Goal: Task Accomplishment & Management: Complete application form

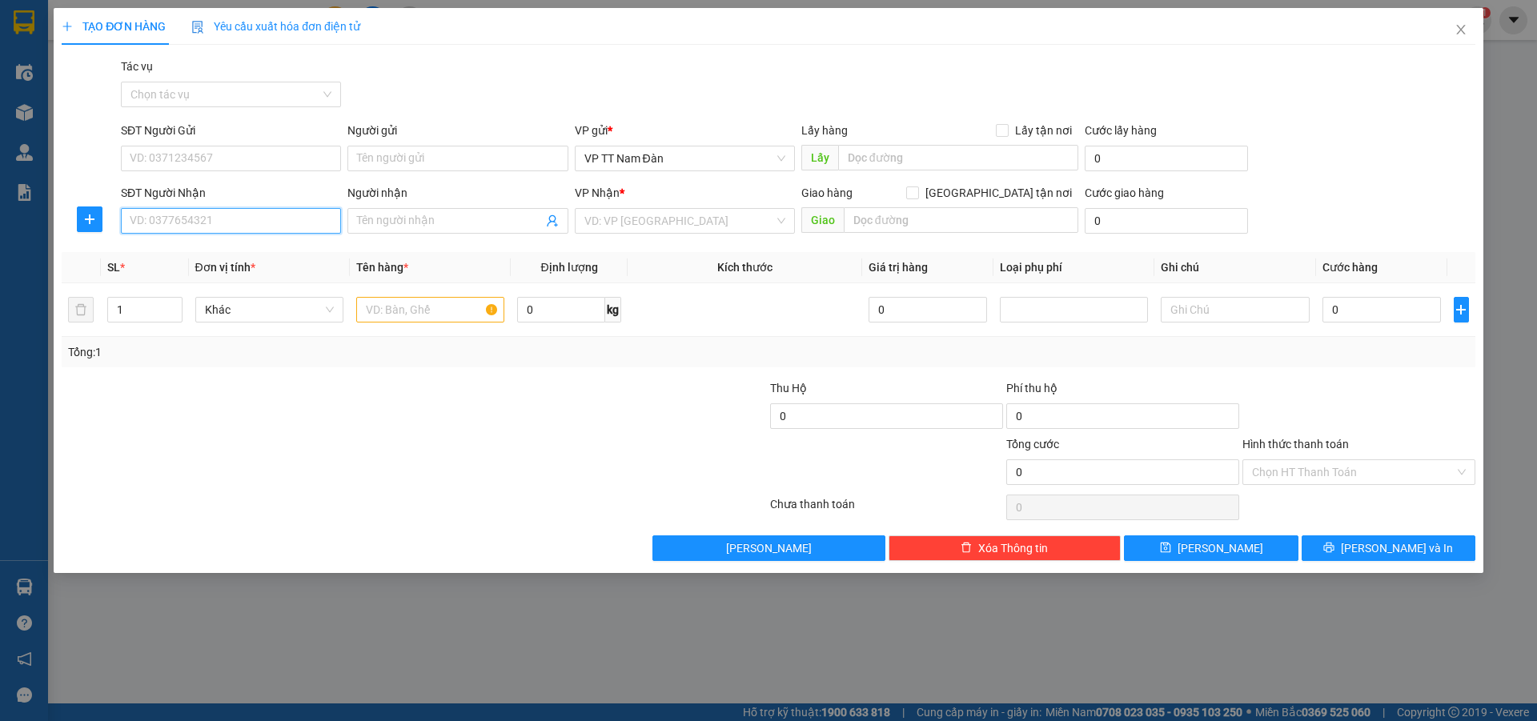
click at [235, 220] on input "SĐT Người Nhận" at bounding box center [231, 221] width 220 height 26
type input "0356260902"
click at [683, 220] on input "search" at bounding box center [680, 221] width 190 height 24
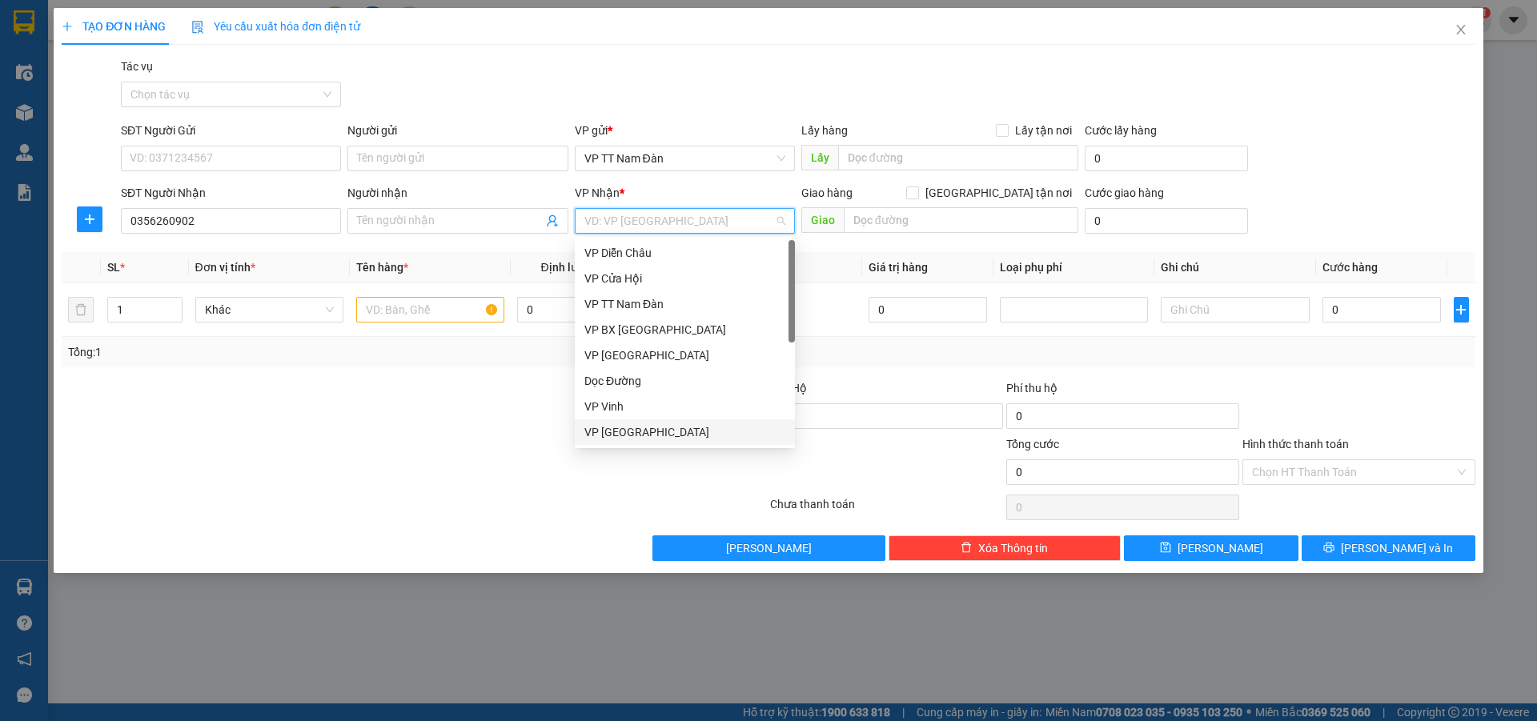
click at [633, 435] on div "VP [GEOGRAPHIC_DATA]" at bounding box center [685, 433] width 201 height 18
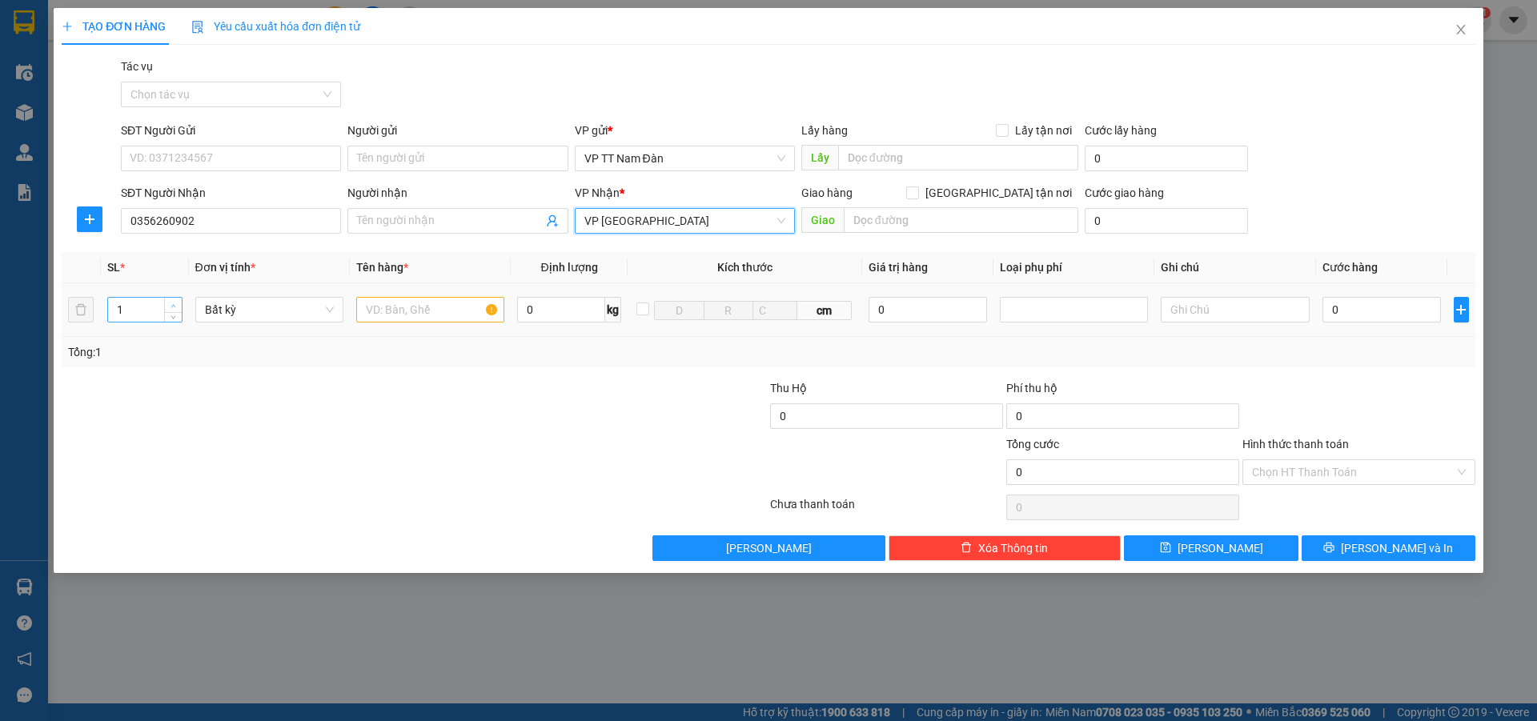
click at [171, 307] on icon "up" at bounding box center [174, 306] width 6 height 6
type input "2"
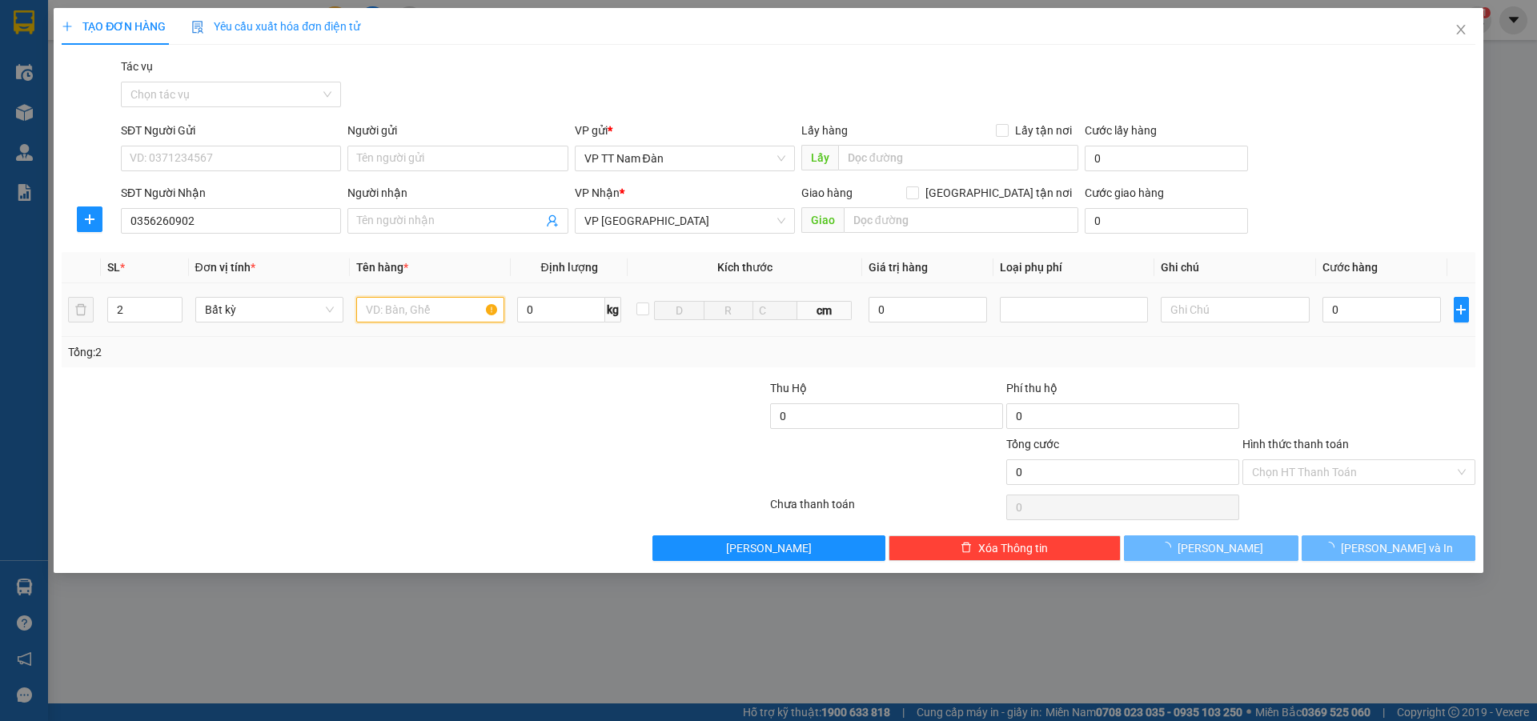
click at [457, 311] on input "text" at bounding box center [430, 310] width 148 height 26
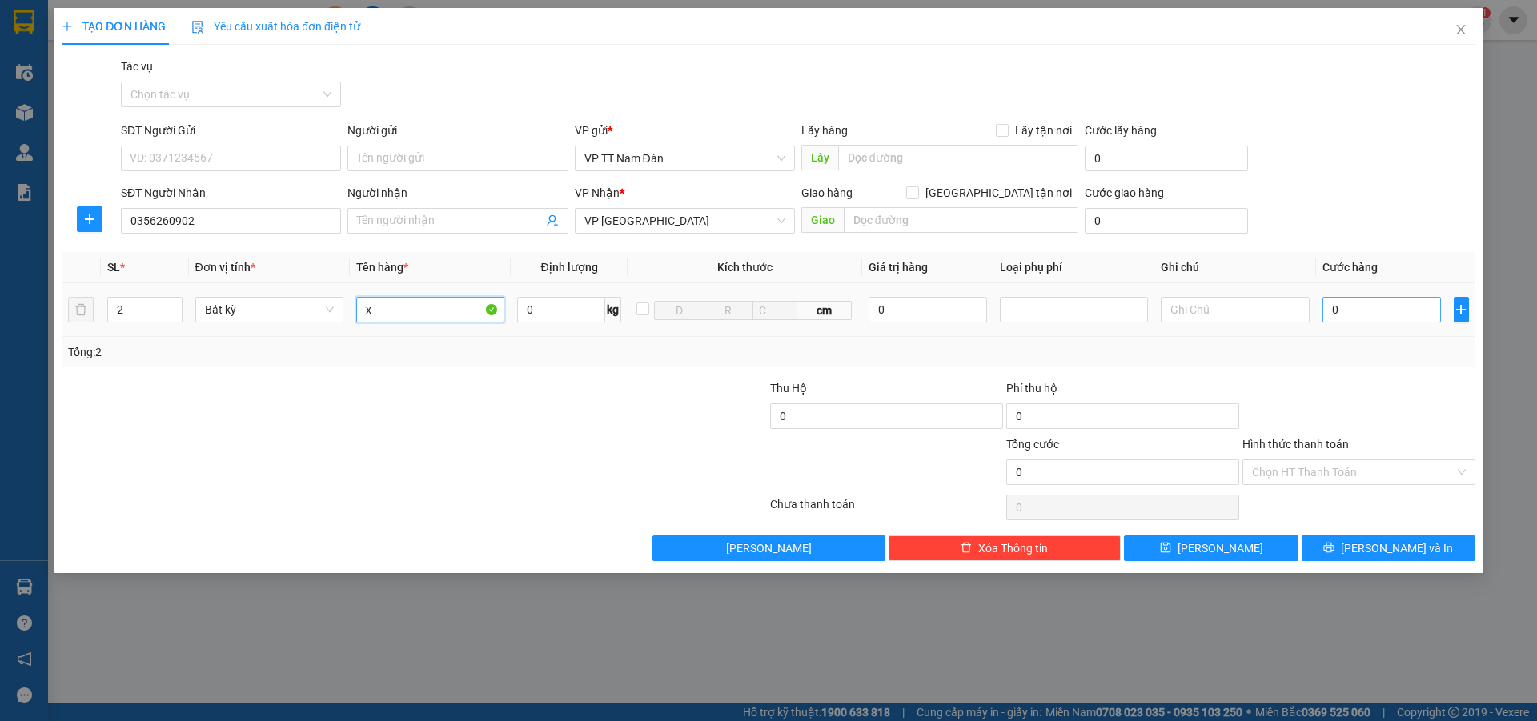
type input "x"
click at [1355, 311] on input "0" at bounding box center [1382, 310] width 119 height 26
type input "1"
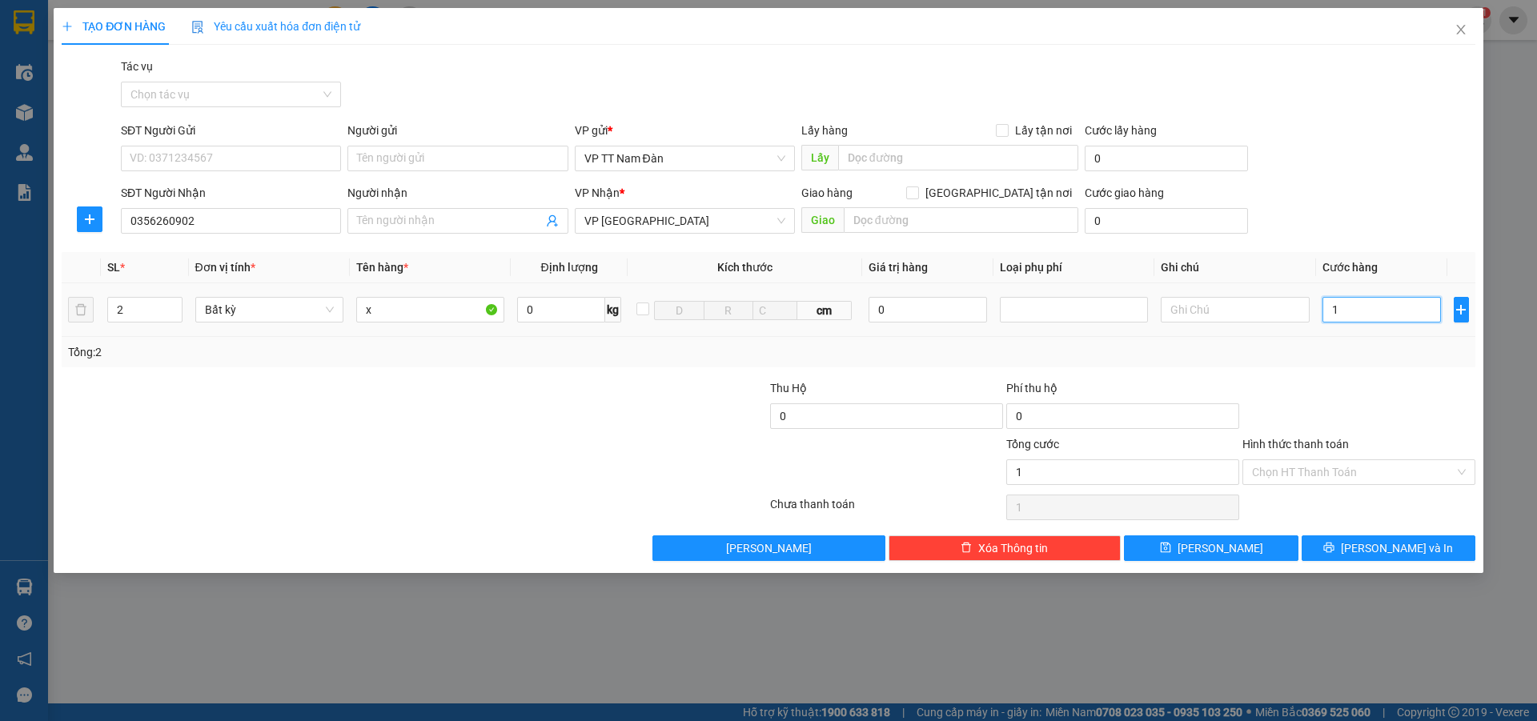
type input "15"
type input "150"
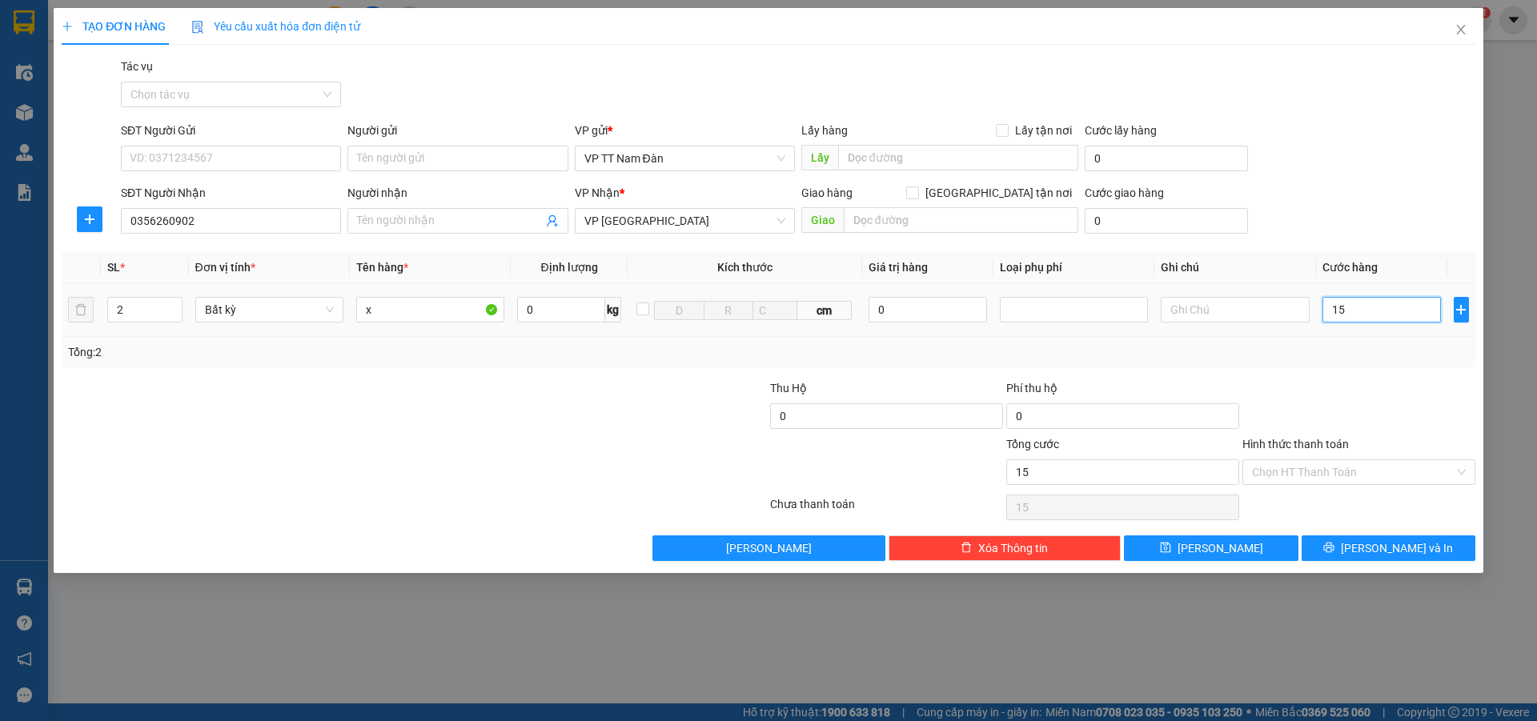
type input "150"
type input "1.500"
type input "15.000"
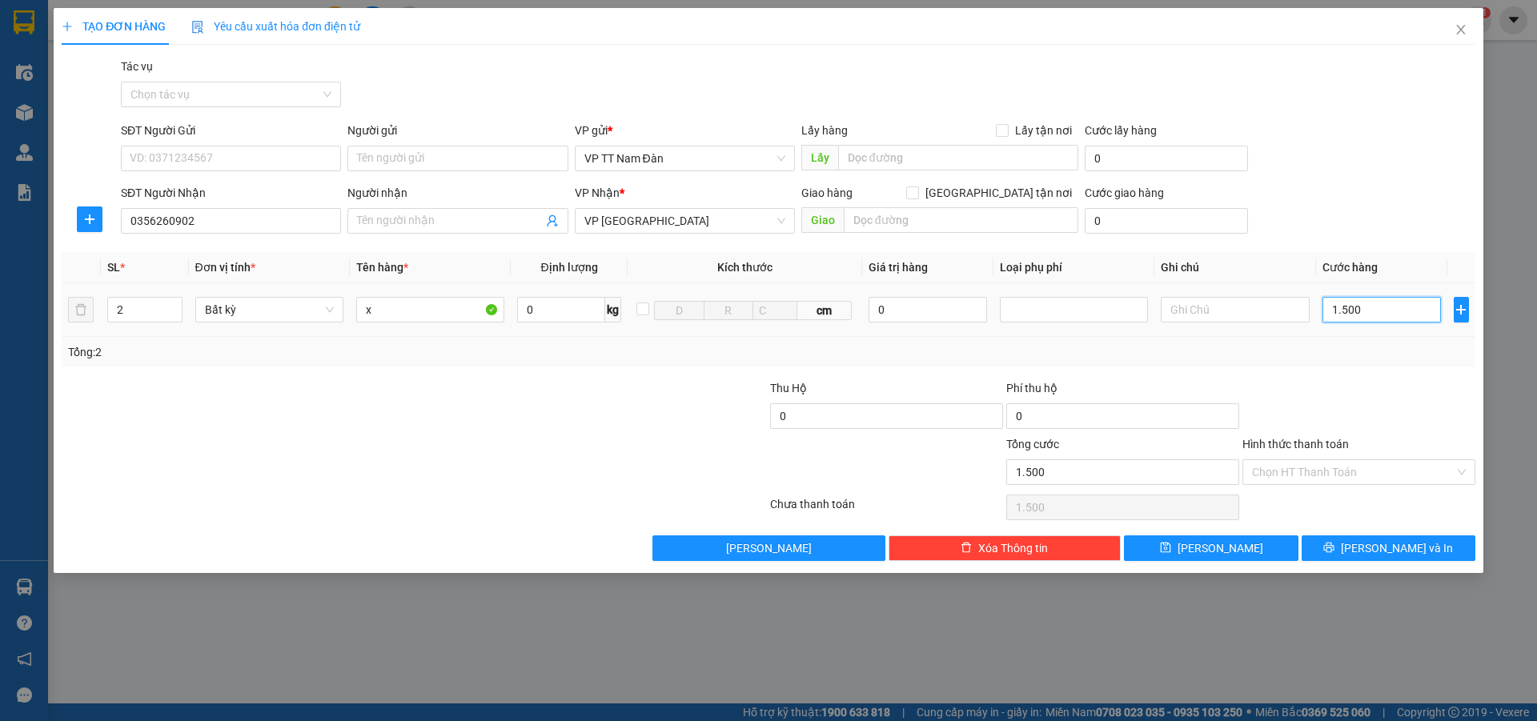
type input "15.000"
type input "150.000"
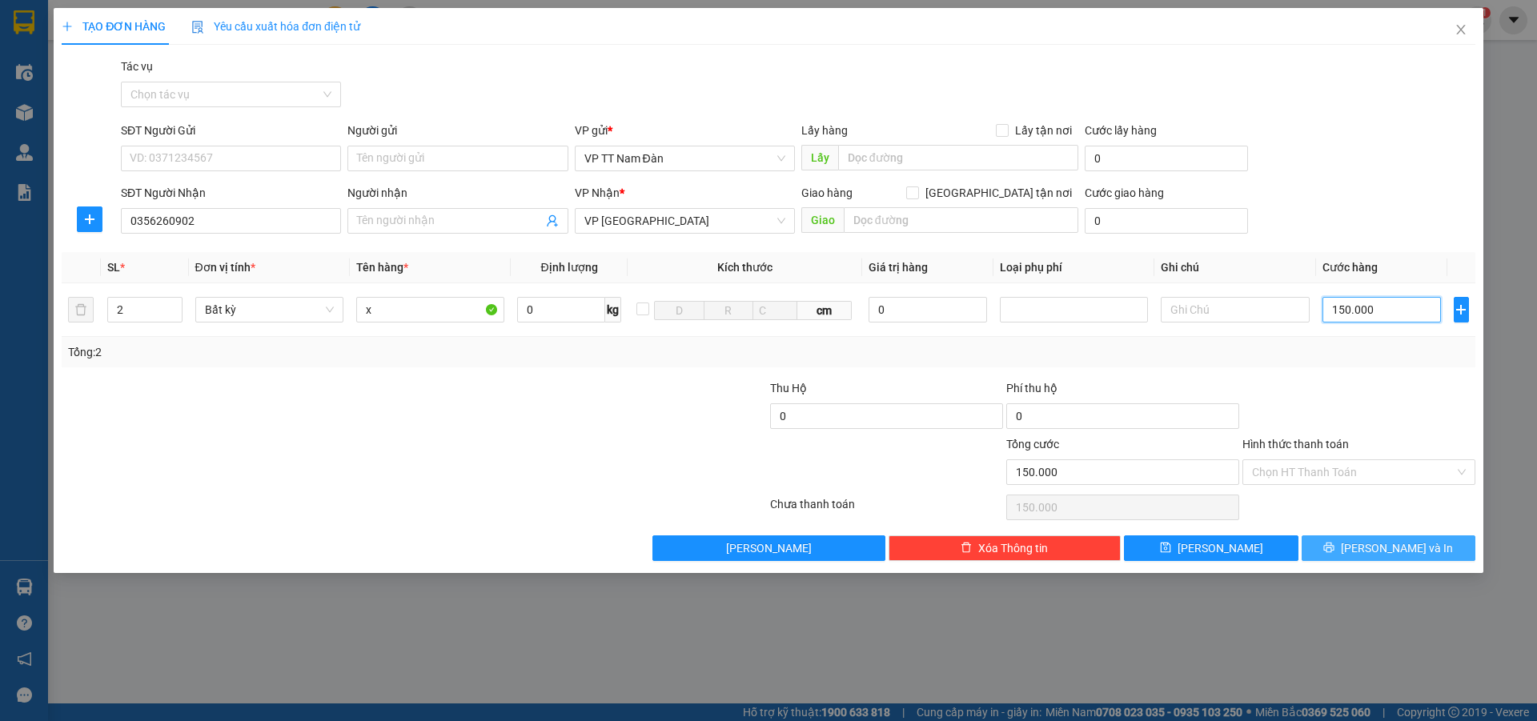
type input "150.000"
click at [1397, 550] on span "[PERSON_NAME] và In" at bounding box center [1397, 549] width 112 height 18
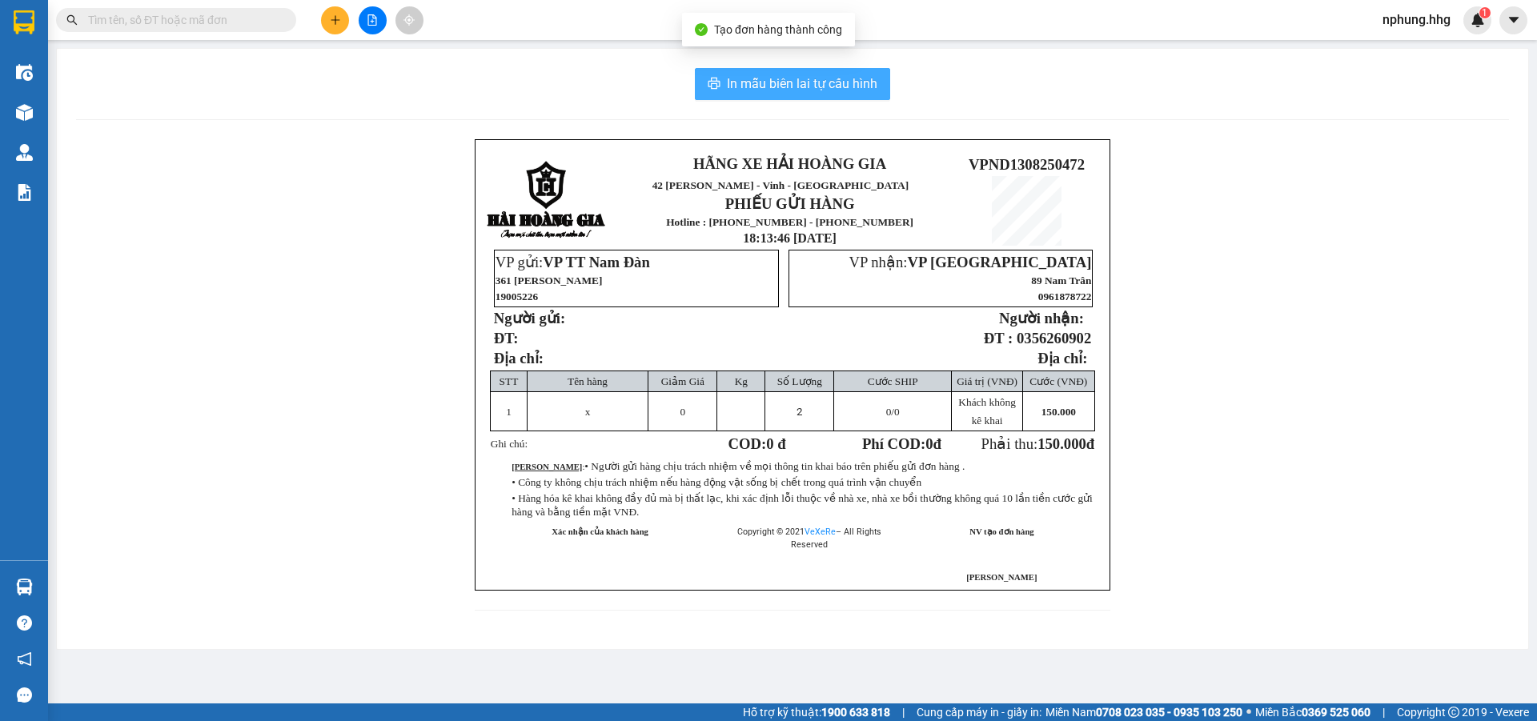
click at [794, 82] on span "In mẫu biên lai tự cấu hình" at bounding box center [802, 84] width 151 height 20
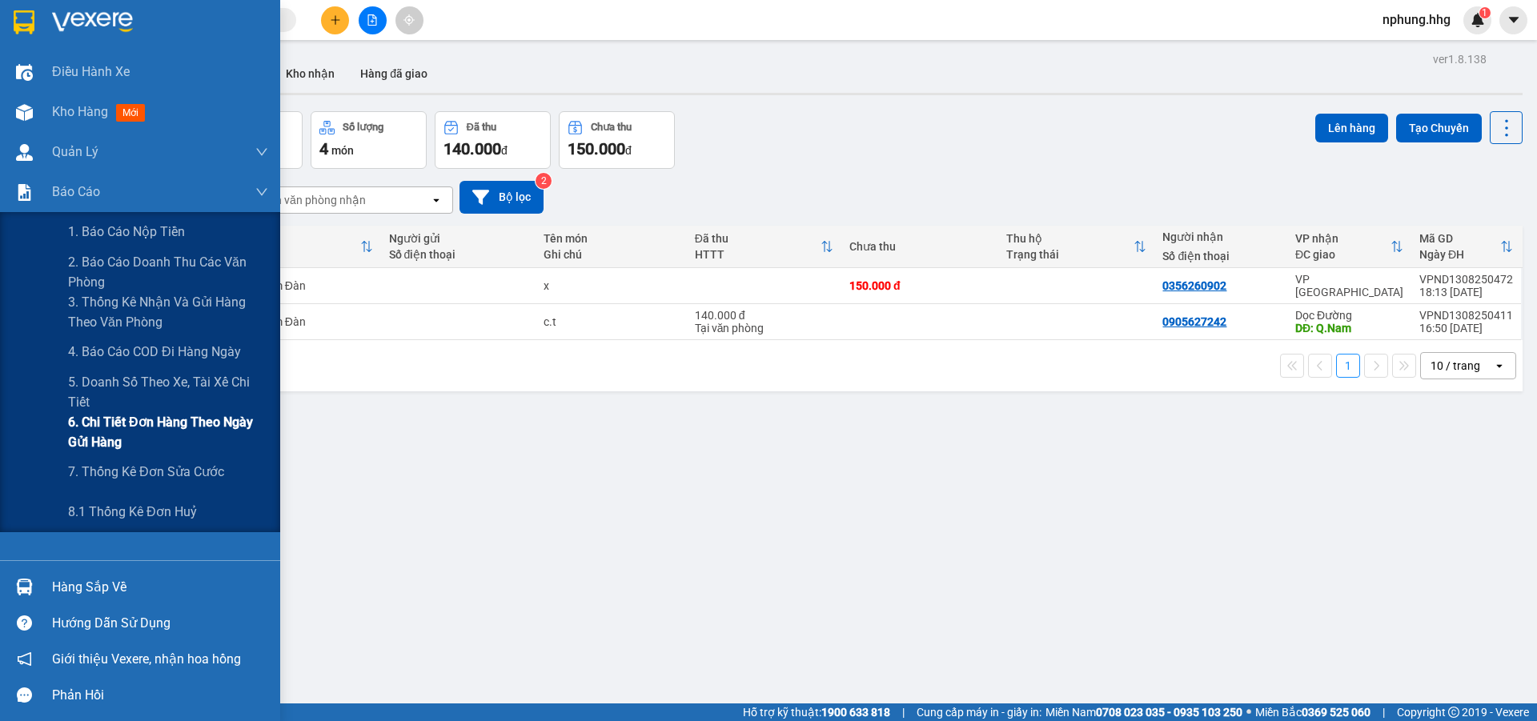
click at [171, 428] on span "6. Chi tiết đơn hàng theo ngày gửi hàng" at bounding box center [168, 432] width 200 height 40
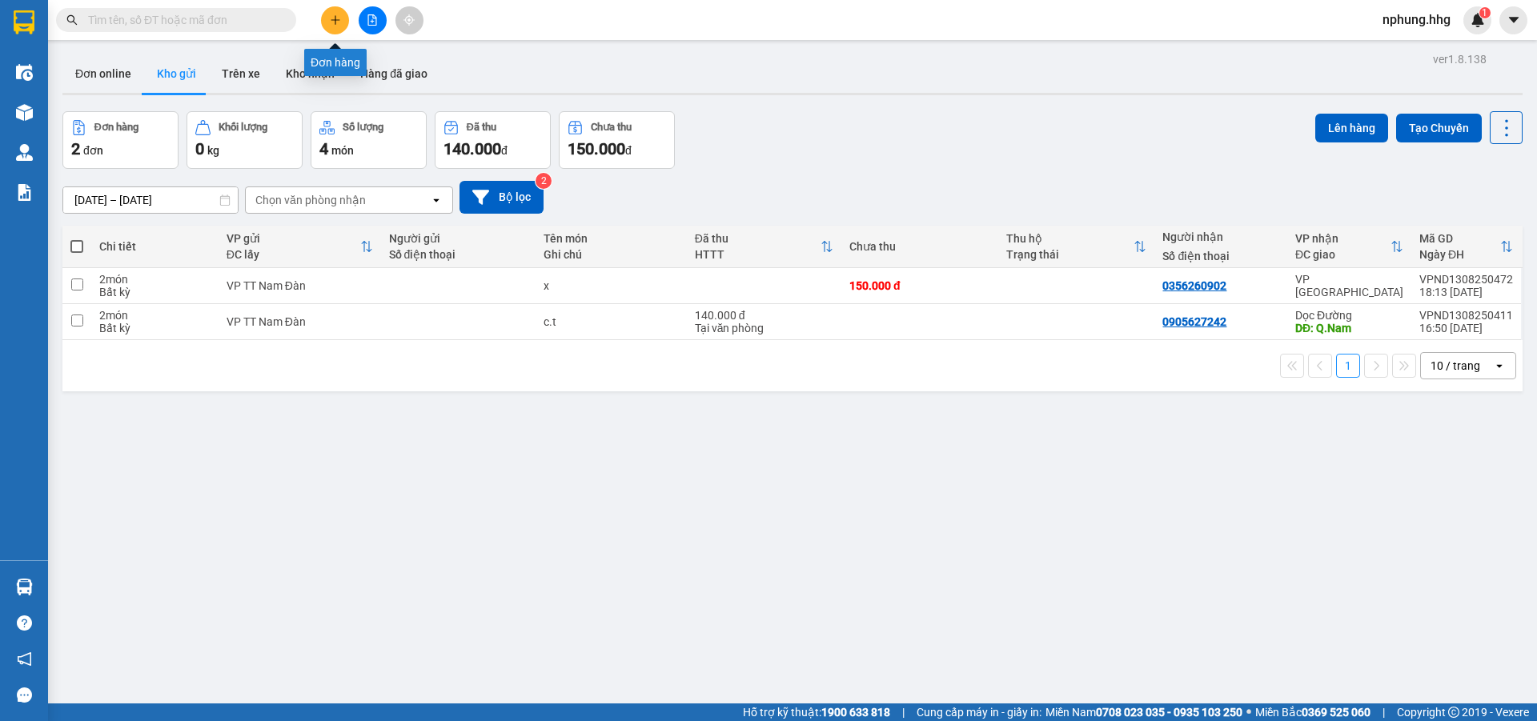
click at [342, 23] on button at bounding box center [335, 20] width 28 height 28
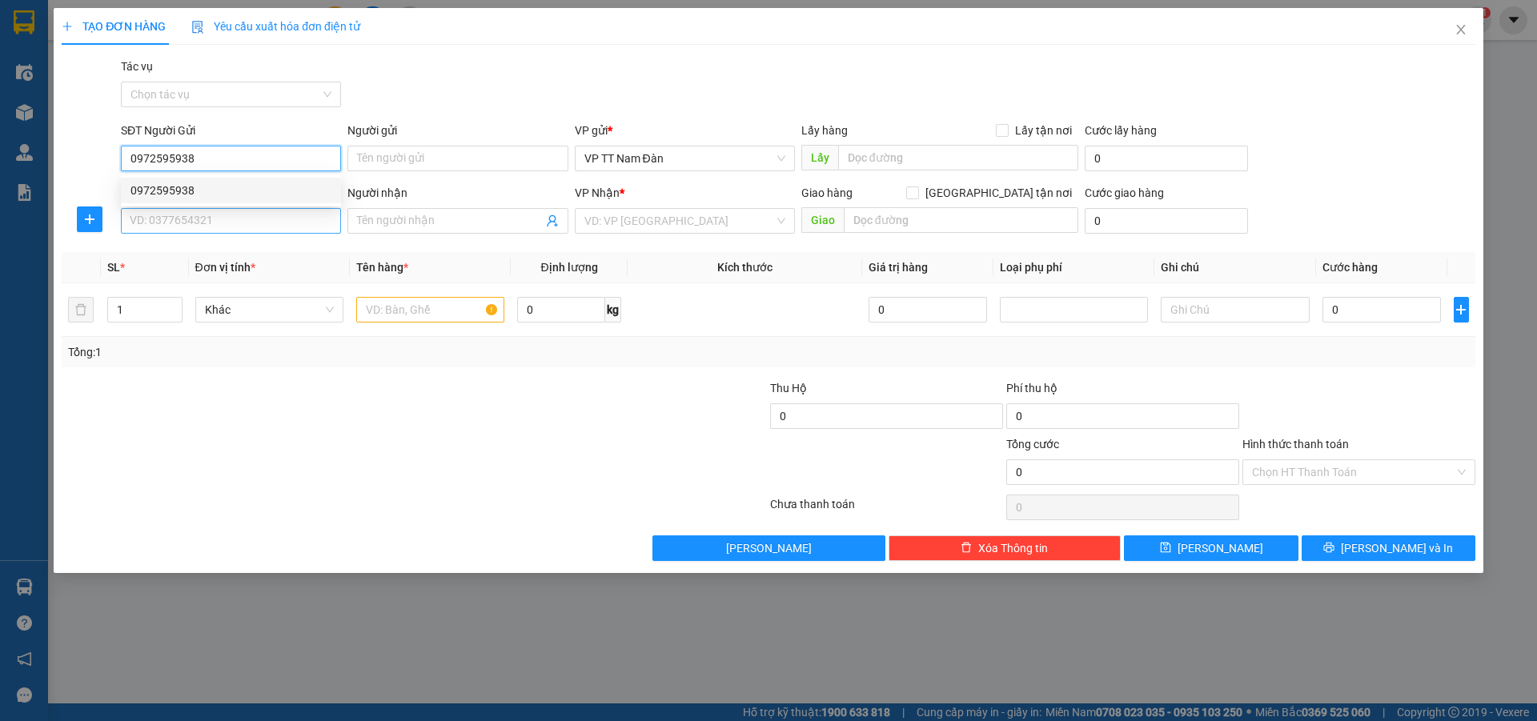
type input "0972595938"
click at [219, 219] on input "SĐT Người Nhận" at bounding box center [231, 221] width 220 height 26
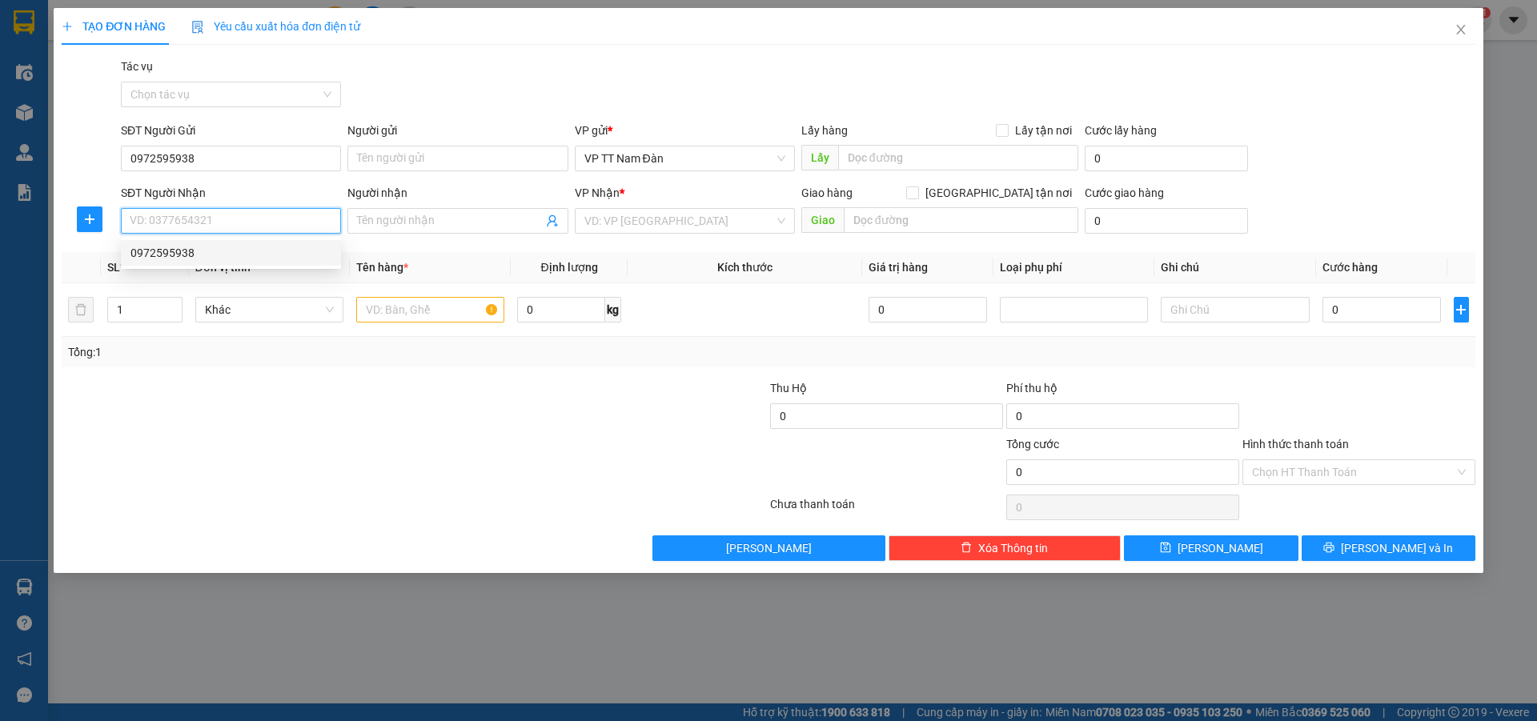
click at [198, 251] on div "0972595938" at bounding box center [231, 253] width 201 height 18
type input "0972595938"
click at [448, 311] on input "text" at bounding box center [430, 310] width 148 height 26
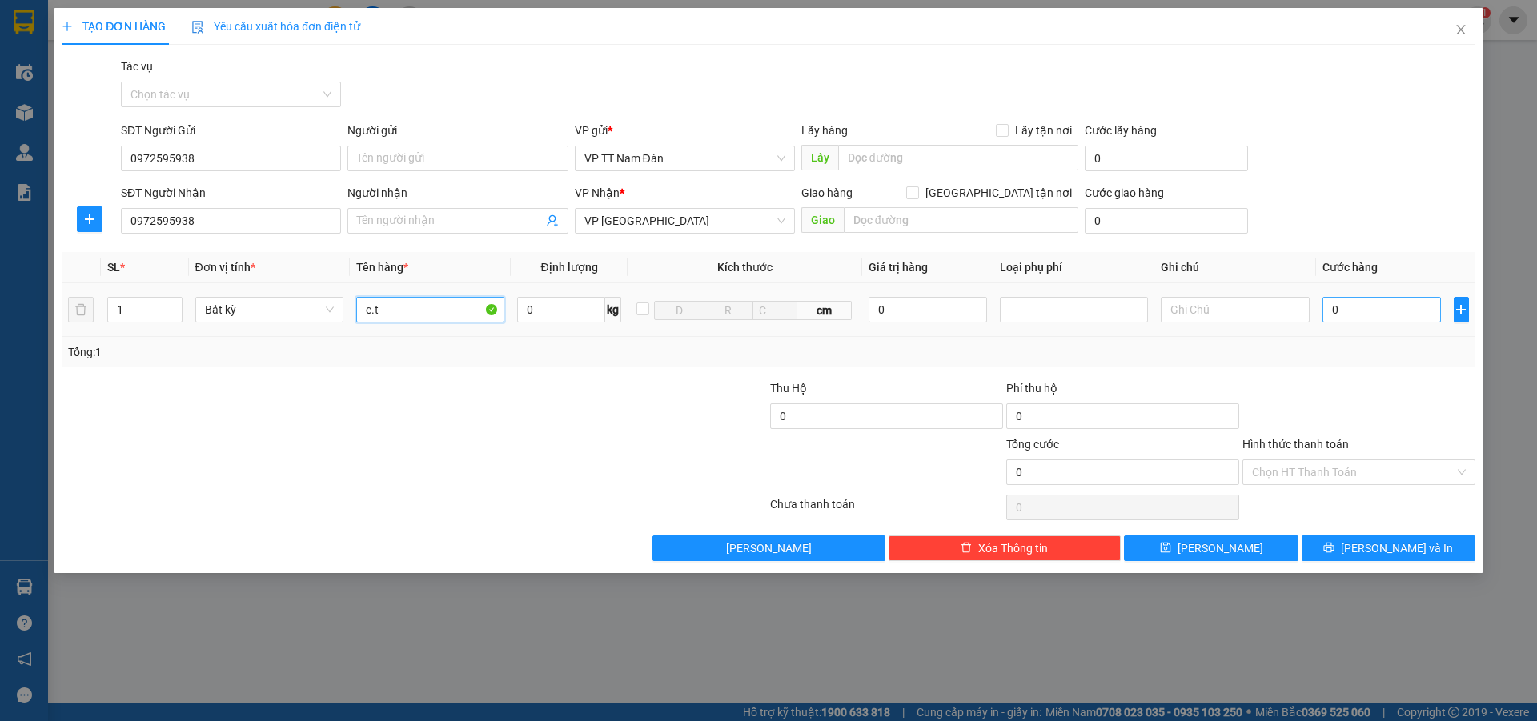
type input "c.t"
click at [1351, 310] on input "0" at bounding box center [1382, 310] width 119 height 26
type input "5"
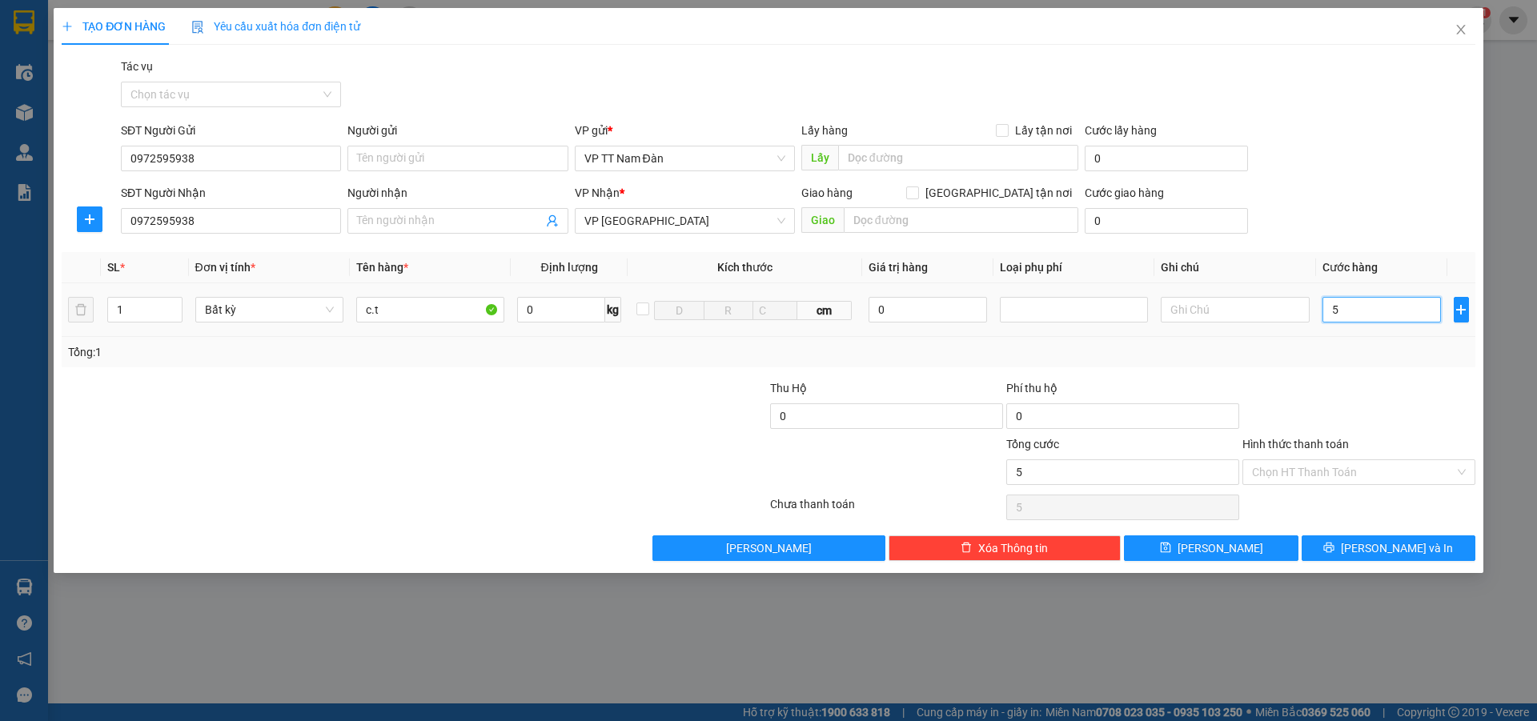
type input "50"
type input "50.000"
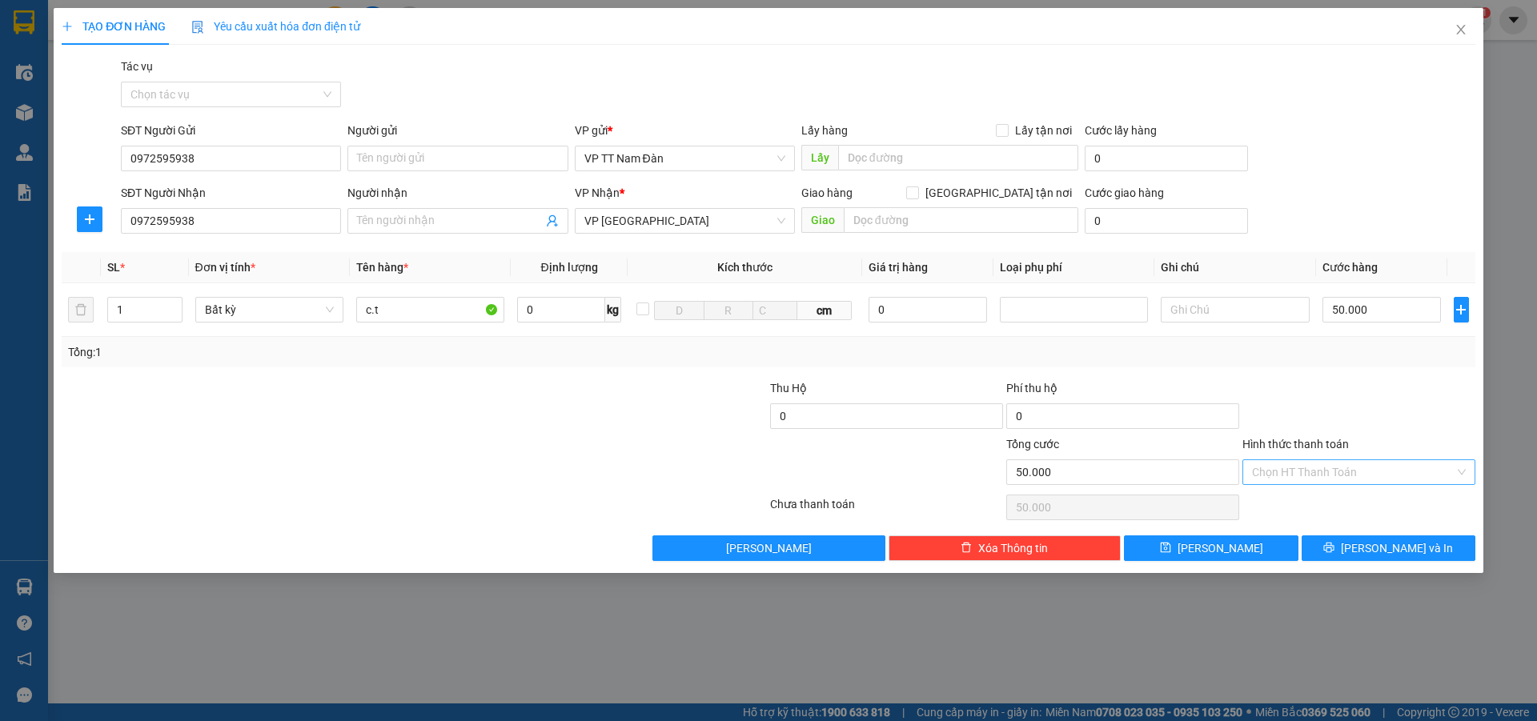
click at [1334, 471] on input "Hình thức thanh toán" at bounding box center [1353, 472] width 203 height 24
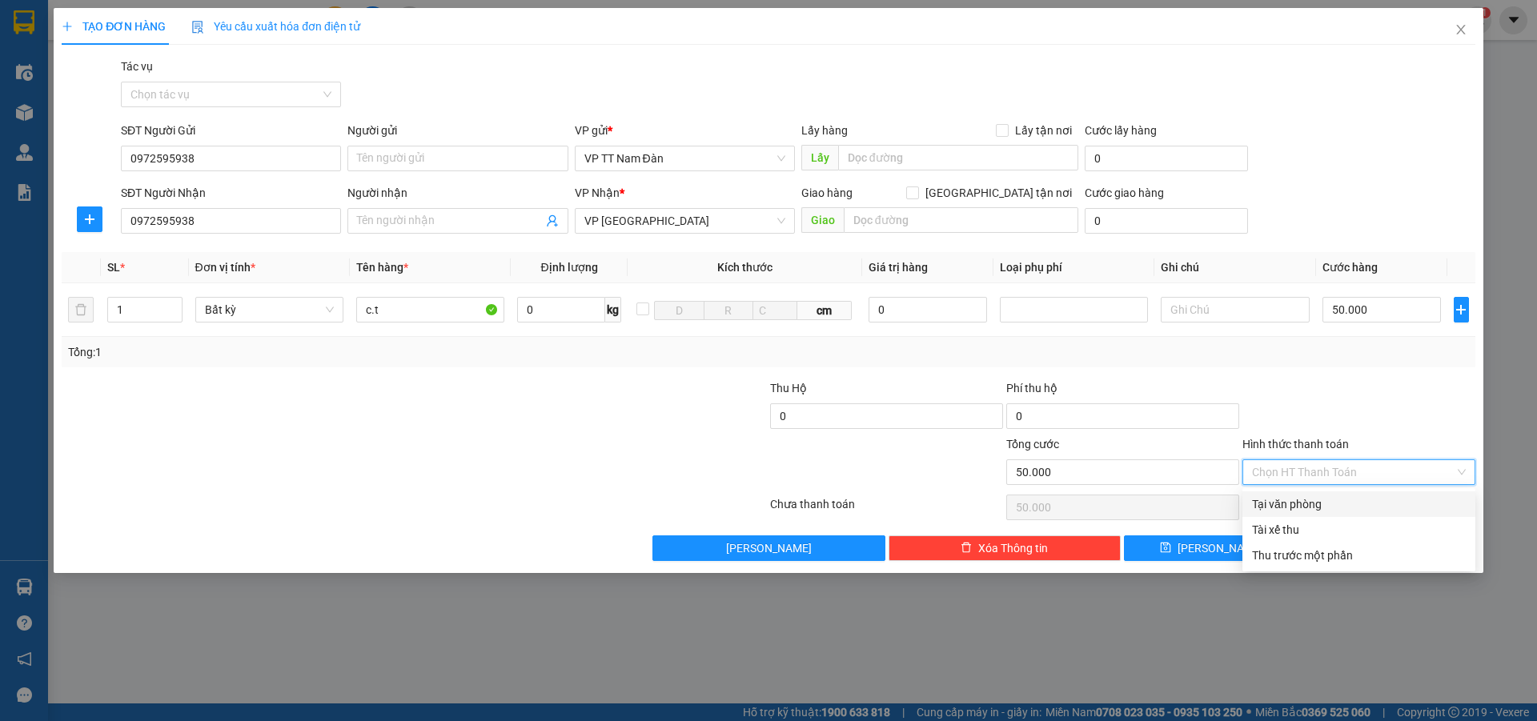
click at [1305, 503] on div "Tại văn phòng" at bounding box center [1359, 505] width 214 height 18
type input "0"
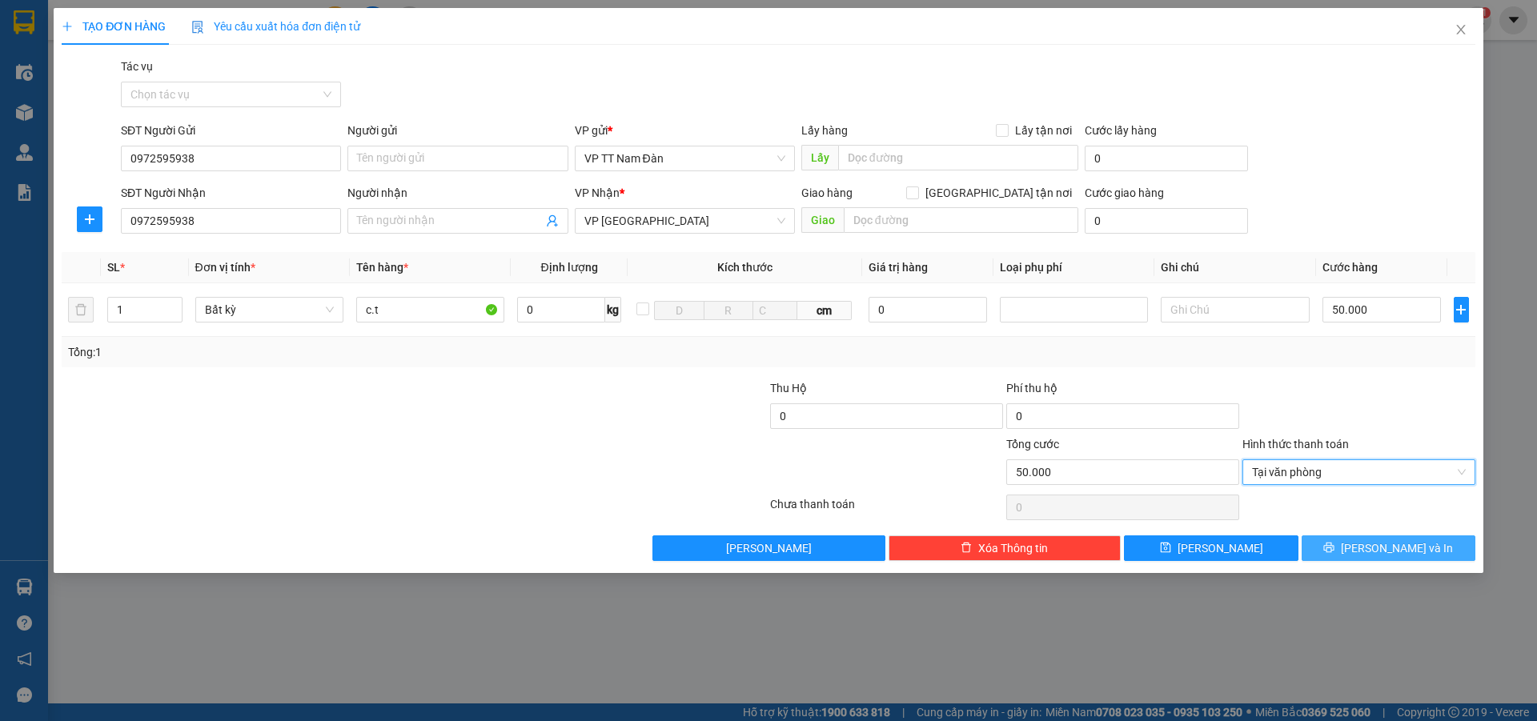
click at [1376, 550] on span "[PERSON_NAME] và In" at bounding box center [1397, 549] width 112 height 18
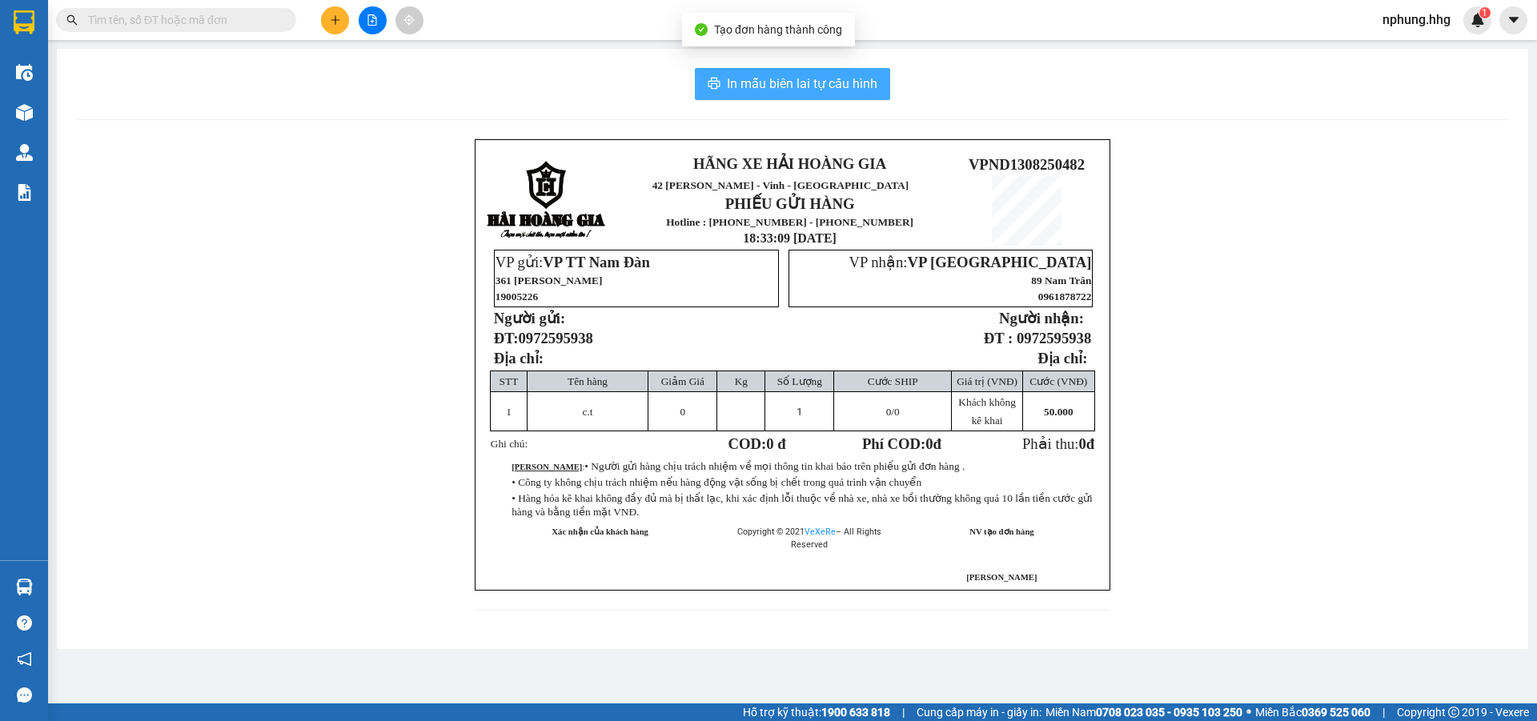
click at [796, 89] on span "In mẫu biên lai tự cấu hình" at bounding box center [802, 84] width 151 height 20
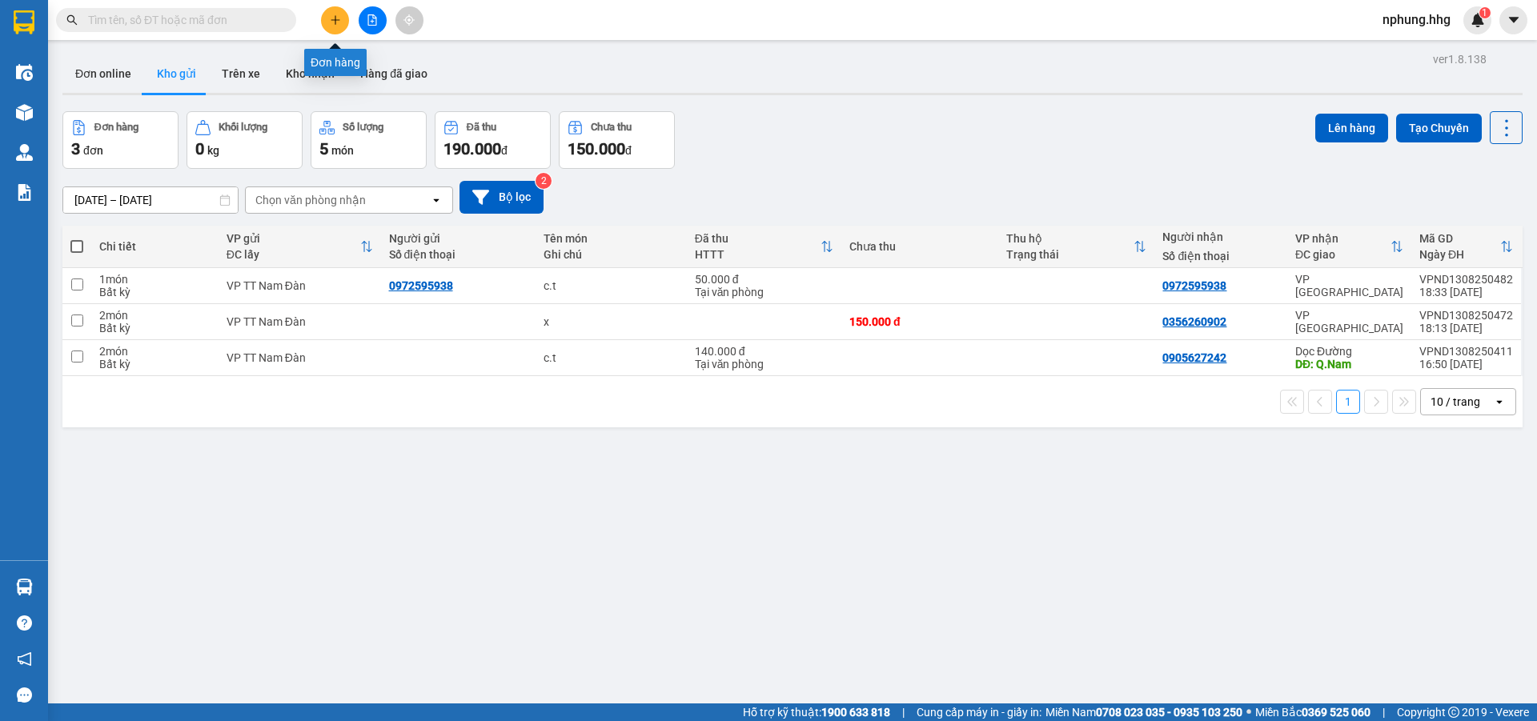
click at [330, 18] on icon "plus" at bounding box center [335, 19] width 11 height 11
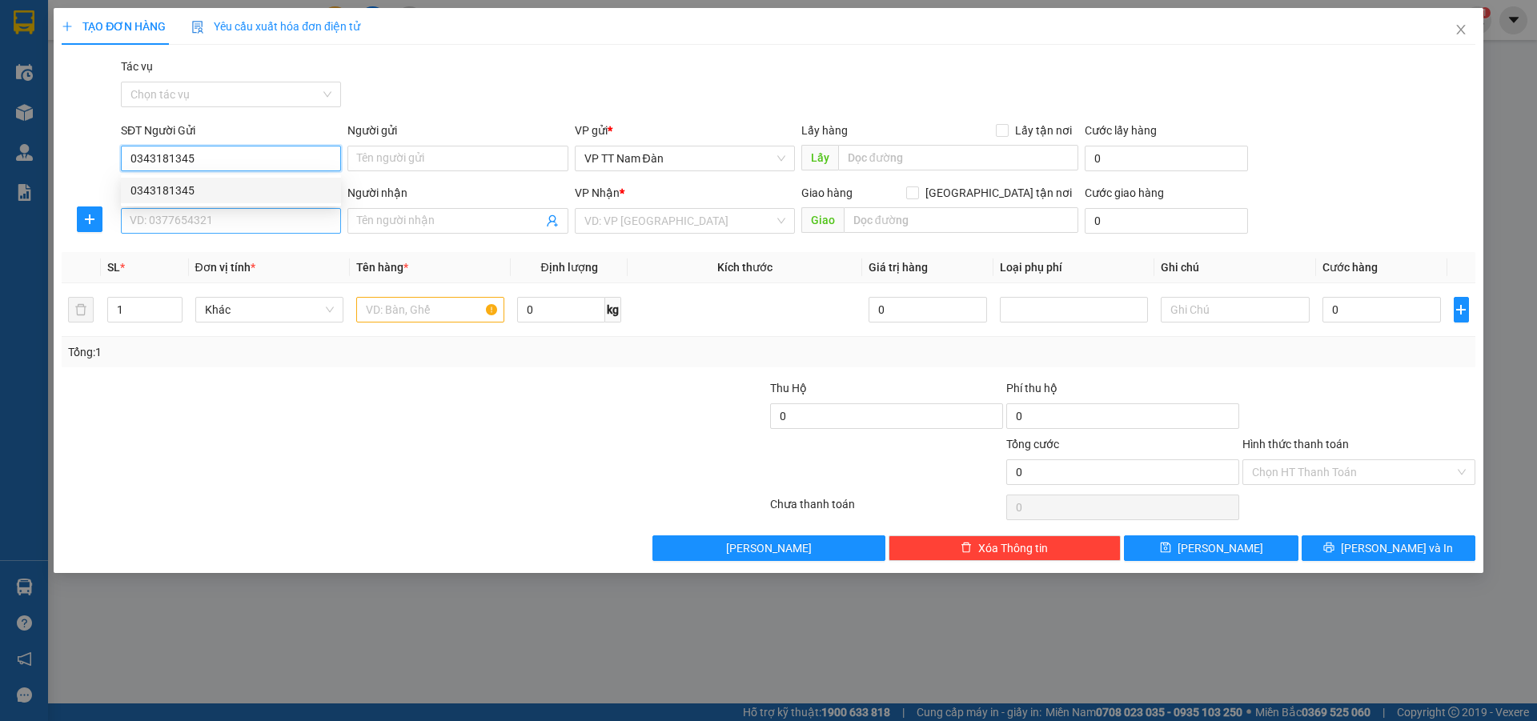
type input "0343181345"
click at [238, 222] on input "SĐT Người Nhận" at bounding box center [231, 221] width 220 height 26
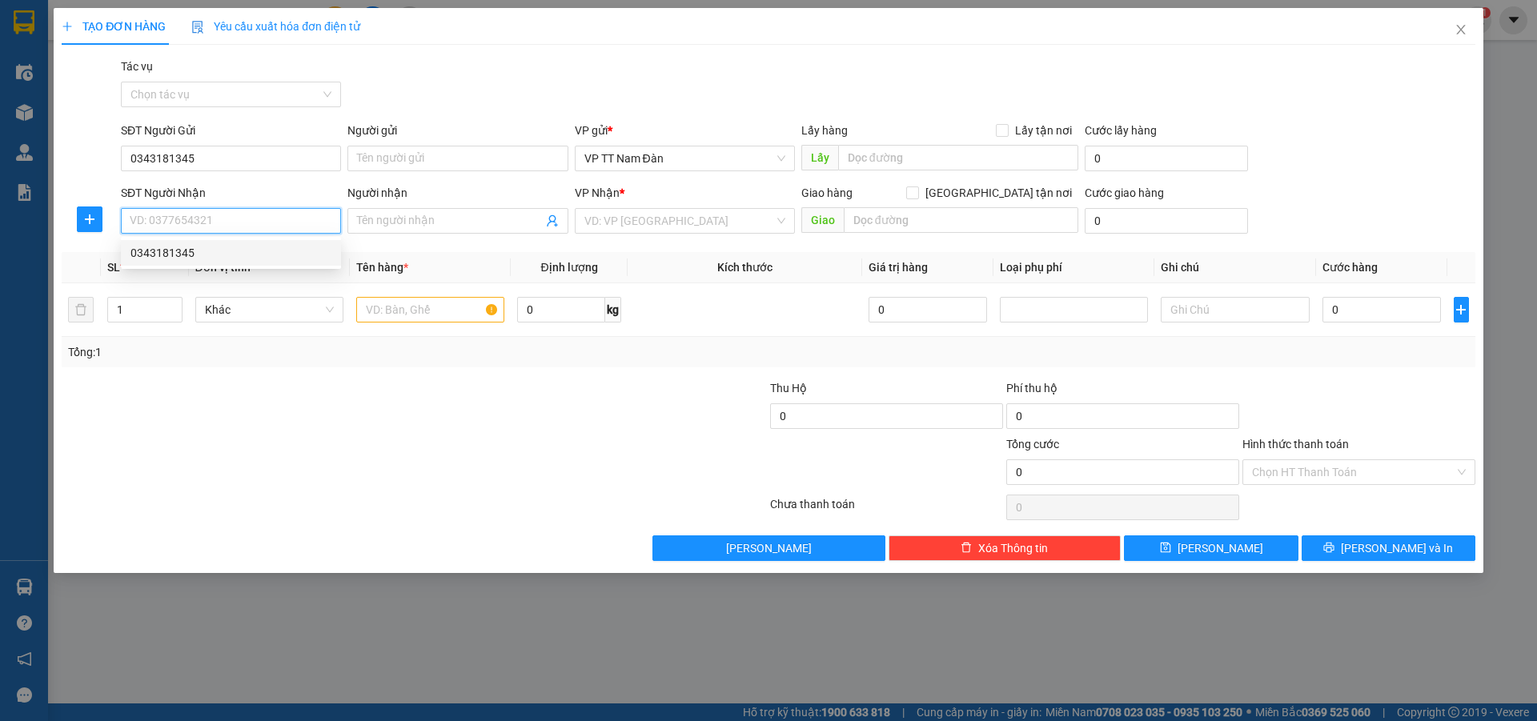
click at [193, 252] on div "0343181345" at bounding box center [231, 253] width 201 height 18
type input "0343181345"
click at [441, 307] on input "text" at bounding box center [430, 310] width 148 height 26
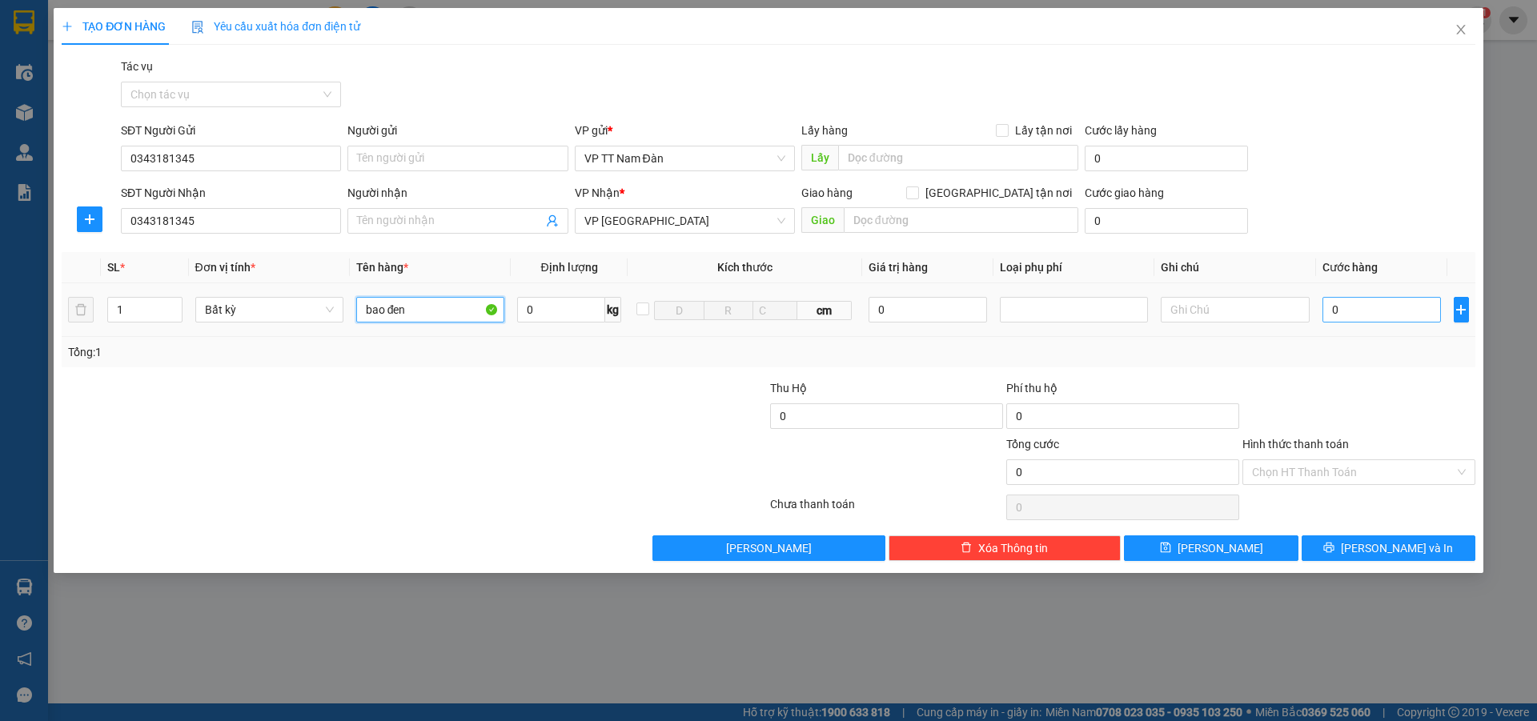
type input "bao đen"
click at [1364, 304] on input "0" at bounding box center [1382, 310] width 119 height 26
type input "1"
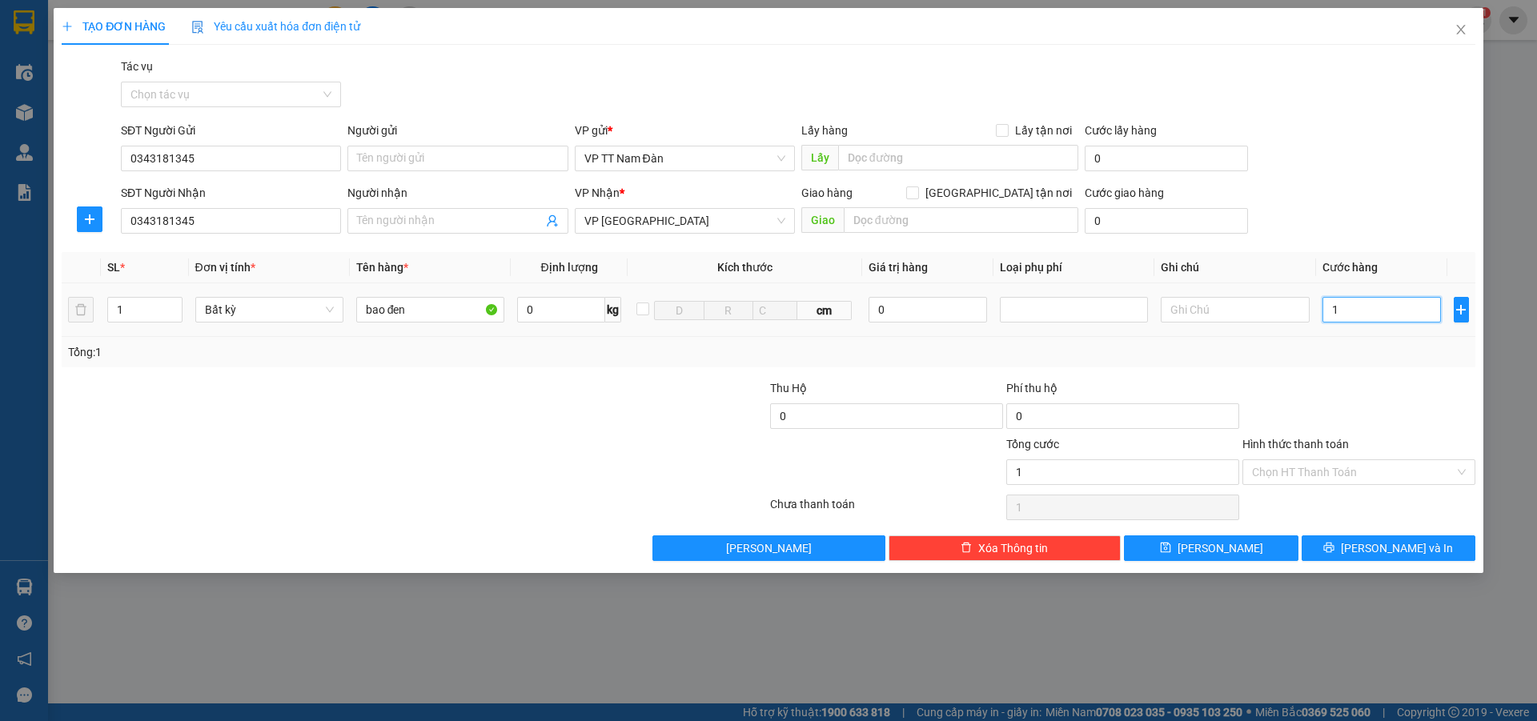
type input "10"
type input "100"
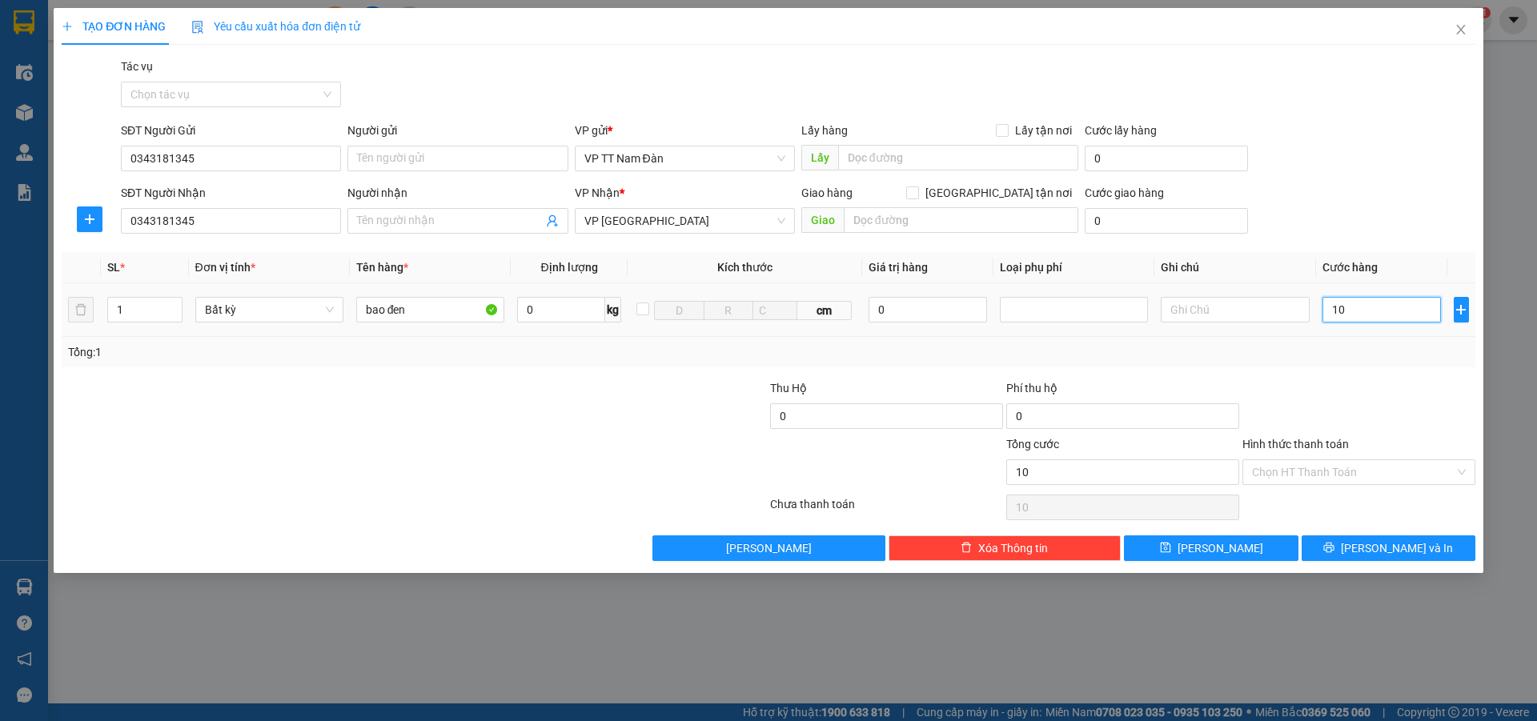
type input "100"
type input "1.000"
type input "10.000"
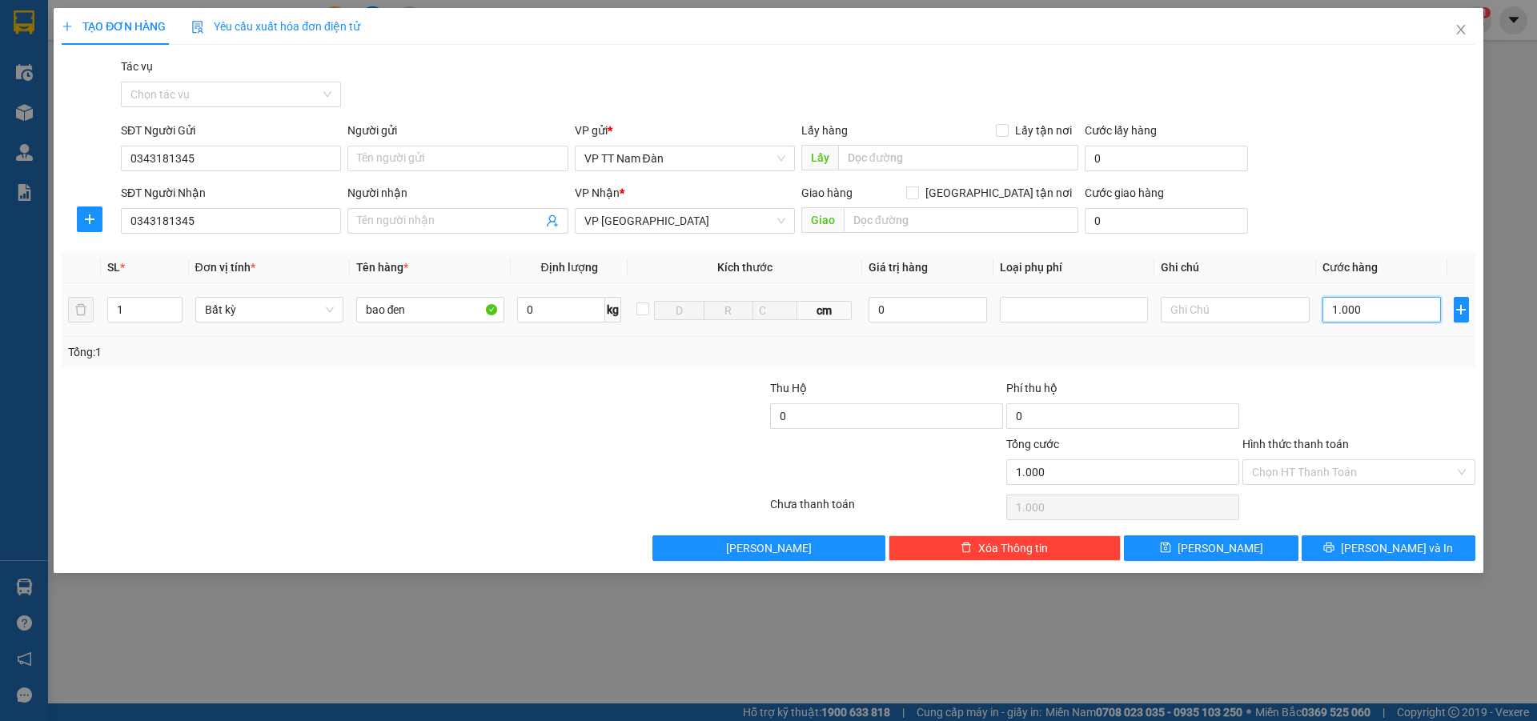
type input "10.000"
type input "100.000"
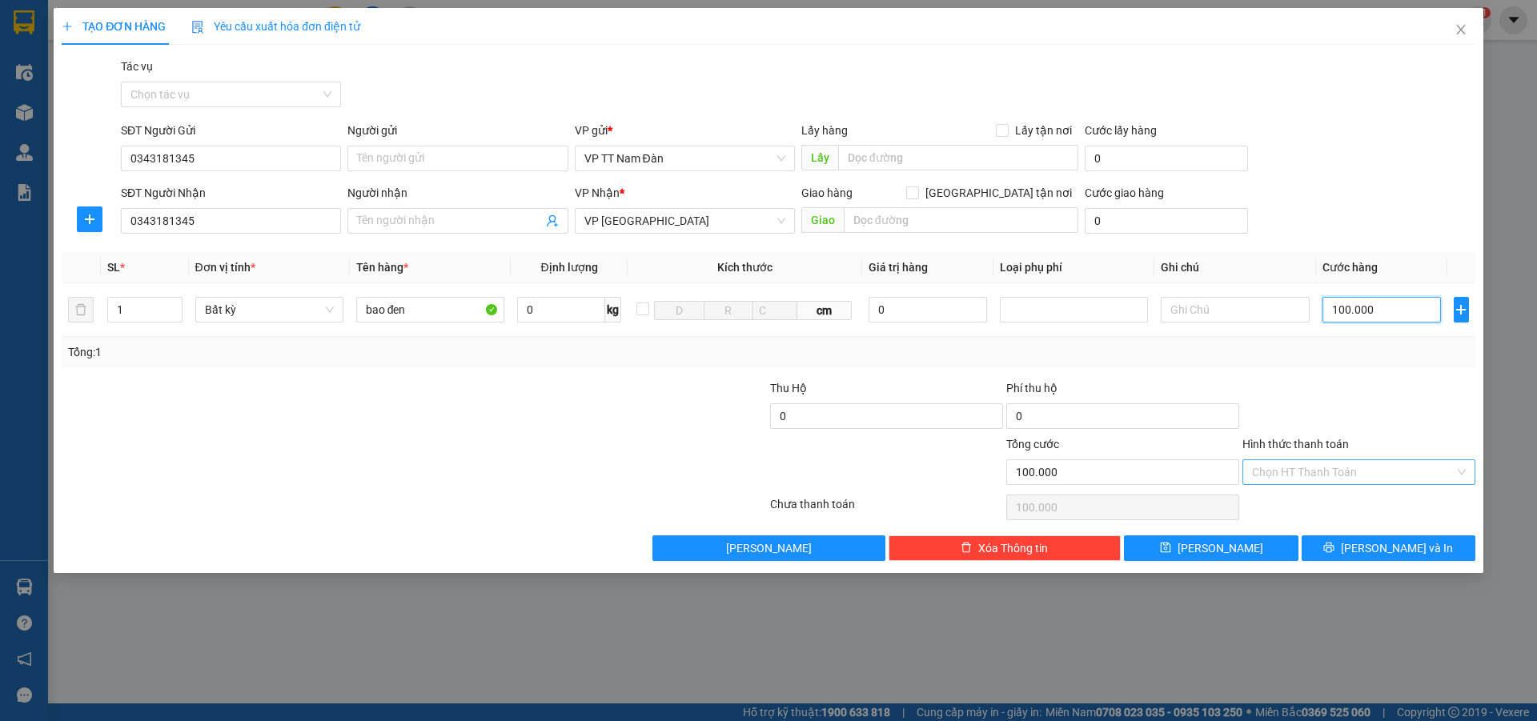
type input "100.000"
click at [1373, 473] on input "Hình thức thanh toán" at bounding box center [1353, 472] width 203 height 24
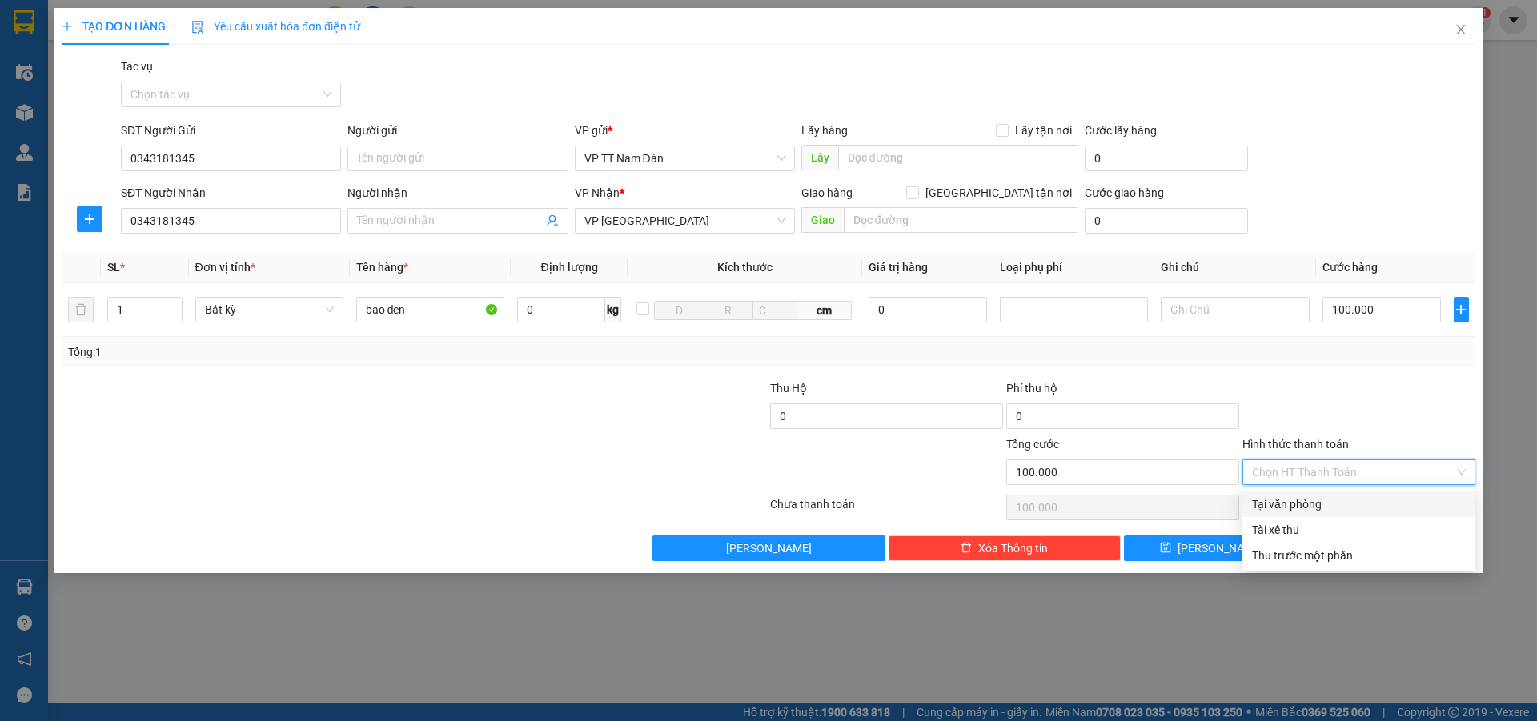
click at [1298, 507] on div "Tại văn phòng" at bounding box center [1359, 505] width 214 height 18
type input "0"
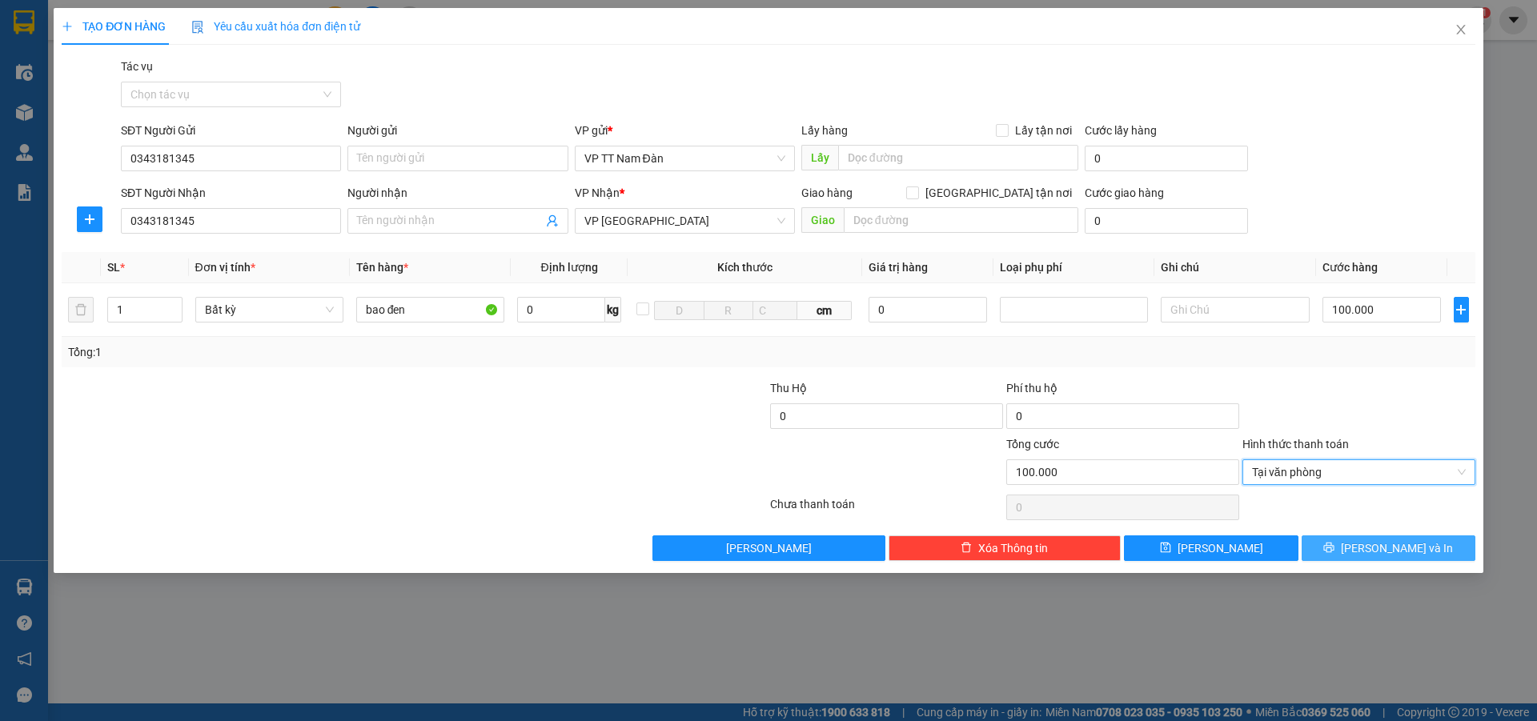
click at [1390, 549] on span "[PERSON_NAME] và In" at bounding box center [1397, 549] width 112 height 18
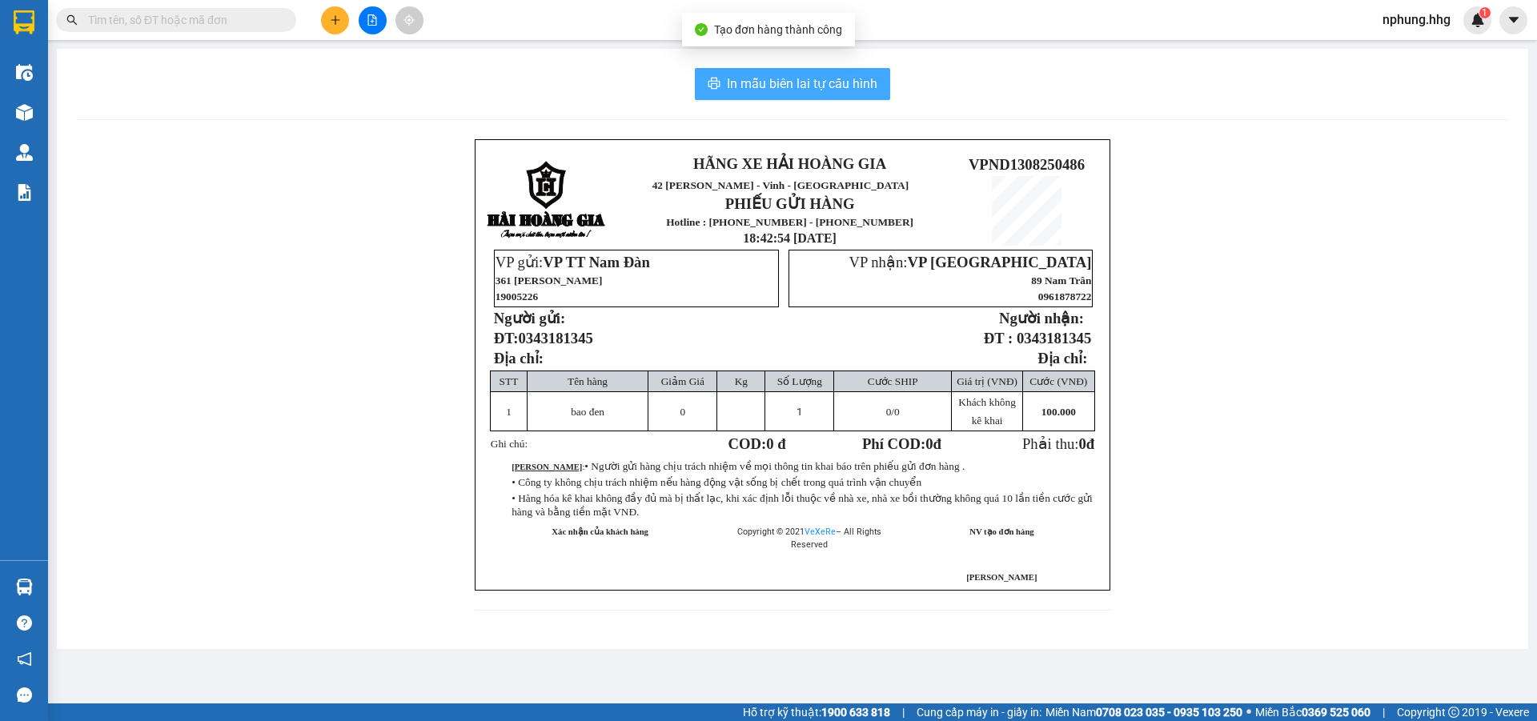
click at [777, 82] on span "In mẫu biên lai tự cấu hình" at bounding box center [802, 84] width 151 height 20
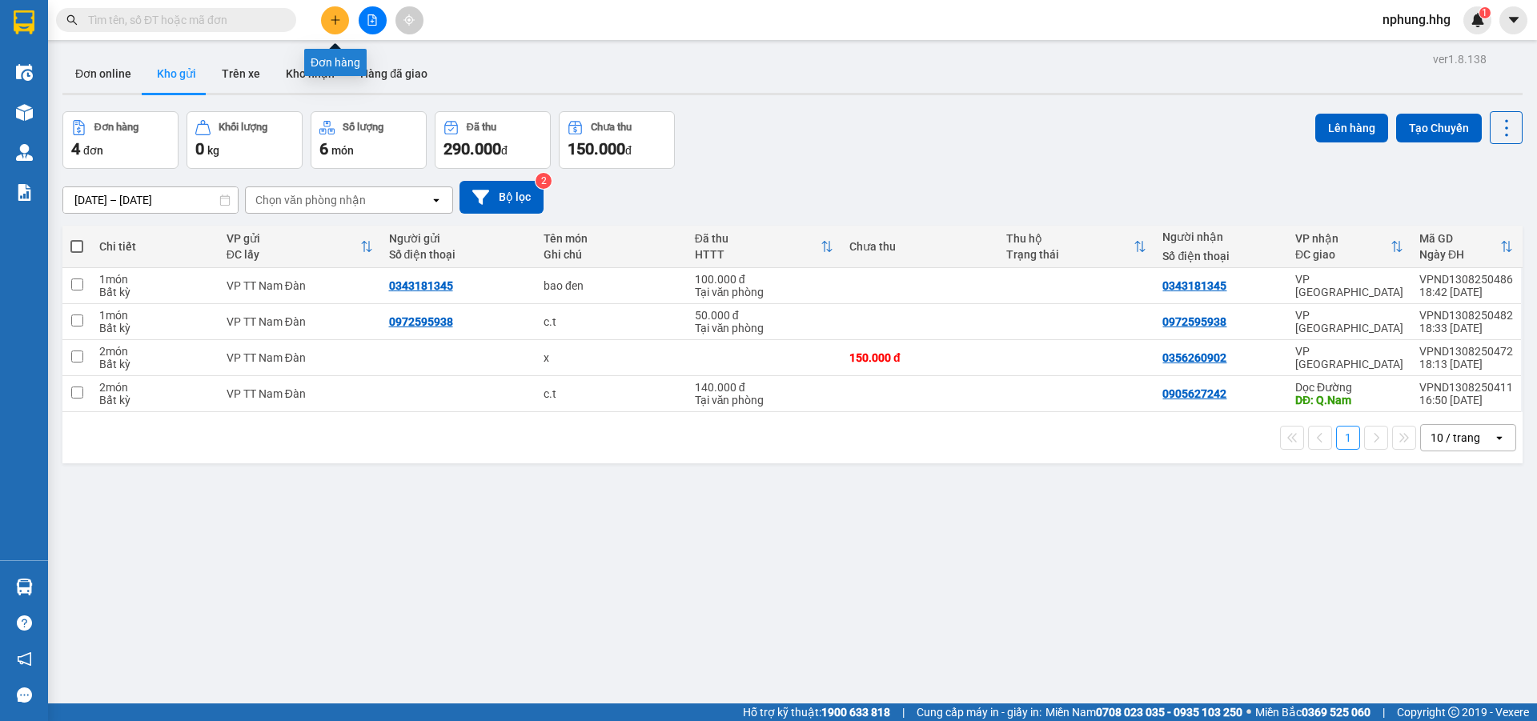
click at [333, 21] on icon "plus" at bounding box center [335, 19] width 11 height 11
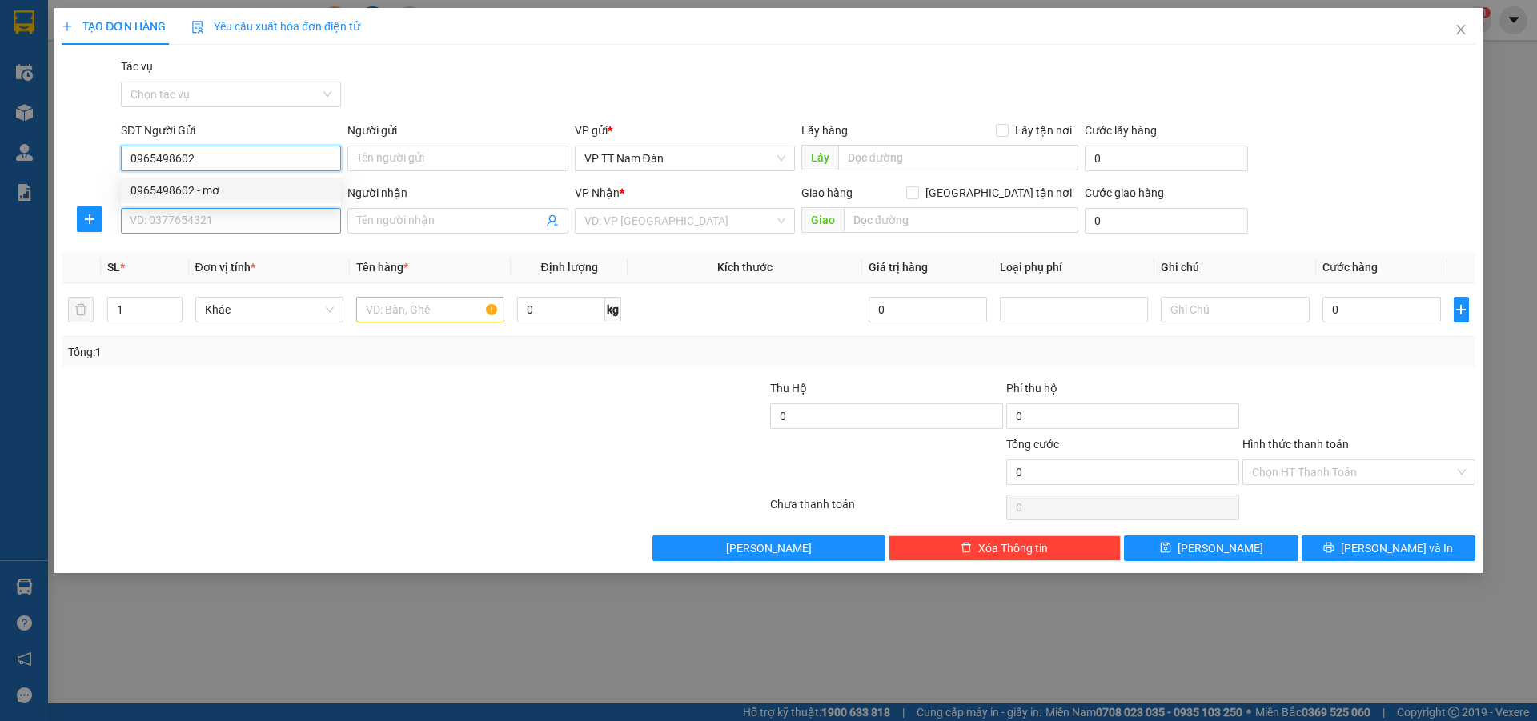
type input "0965498602"
click at [243, 222] on input "SĐT Người Nhận" at bounding box center [231, 221] width 220 height 26
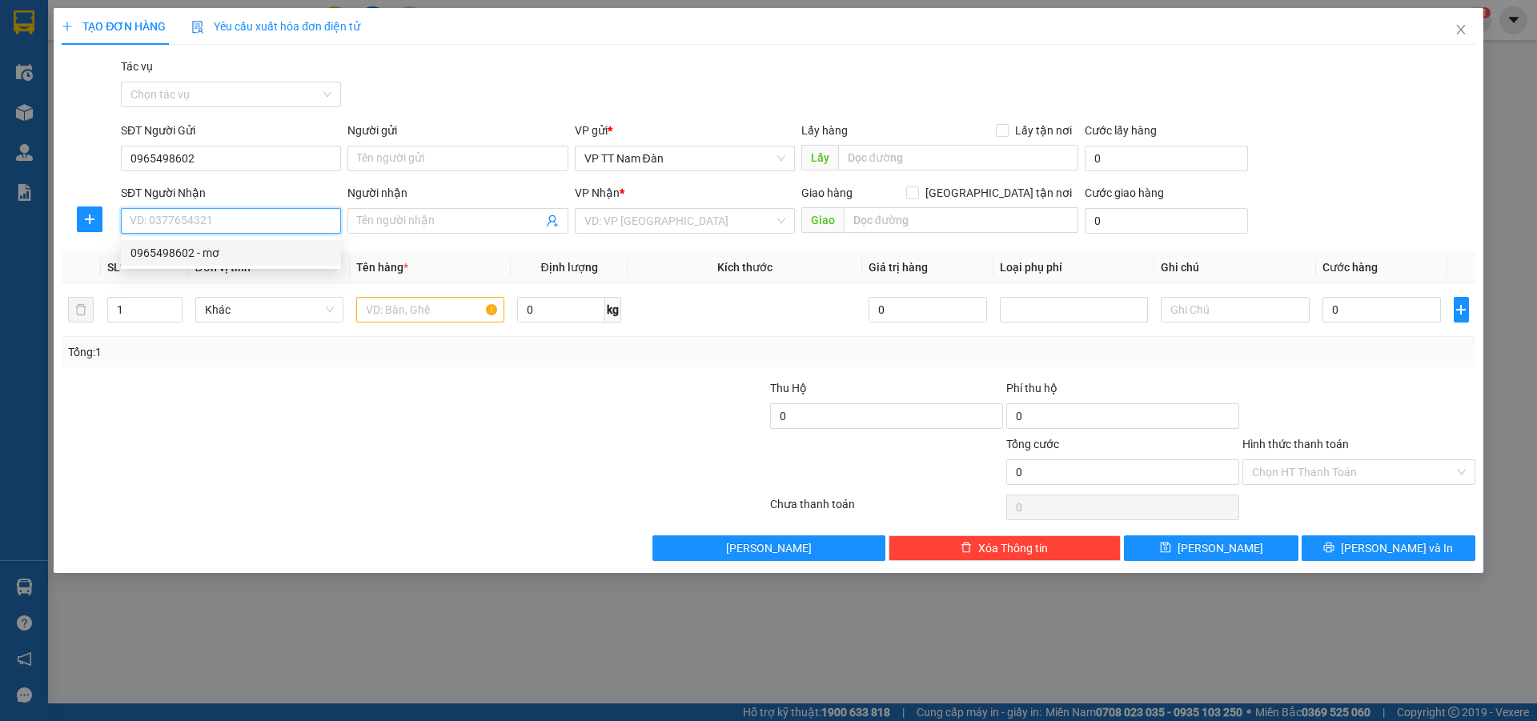
click at [206, 251] on div "0965498602 - mơ" at bounding box center [231, 253] width 201 height 18
type input "0965498602"
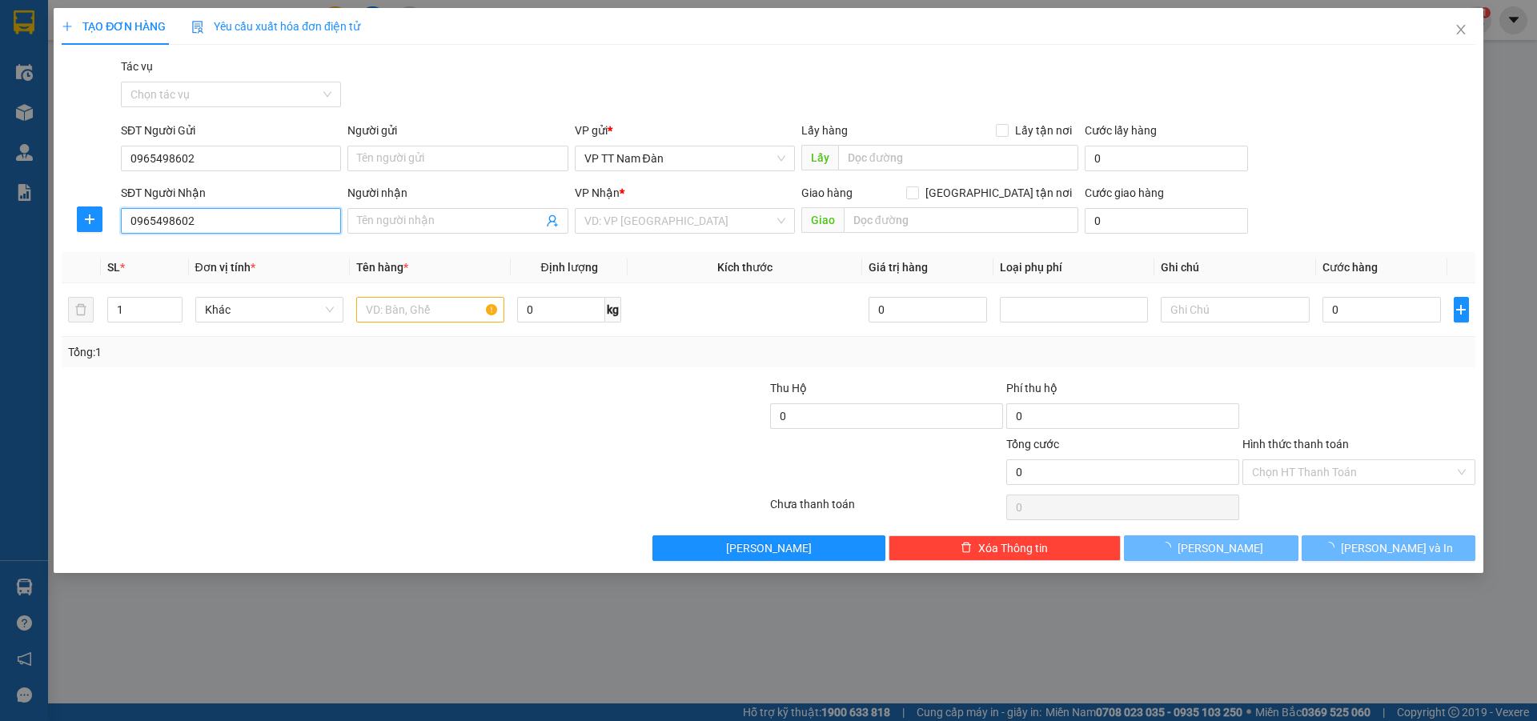
type input "mơ"
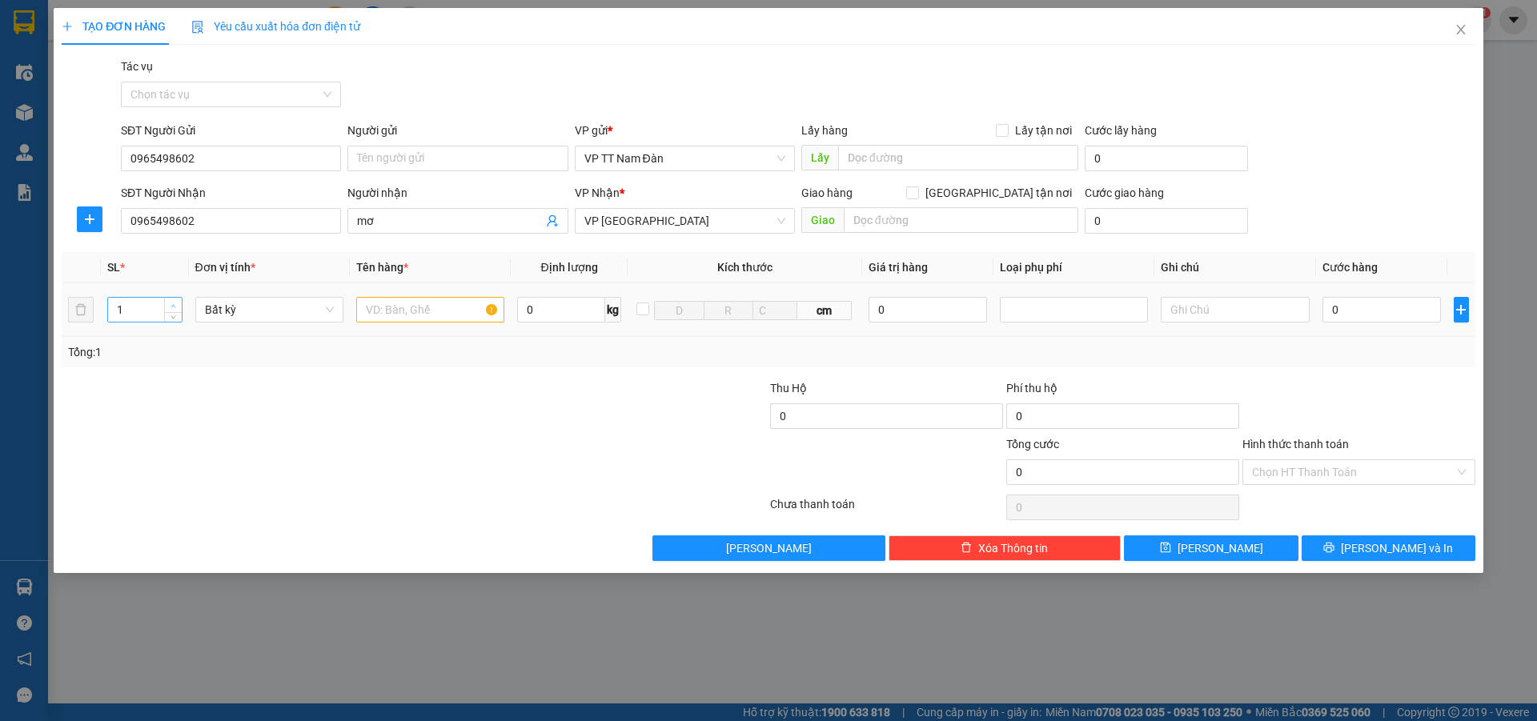
type input "2"
click at [172, 304] on icon "up" at bounding box center [174, 306] width 6 height 6
click at [448, 313] on input "text" at bounding box center [430, 310] width 148 height 26
type input "bao đen"
click at [1356, 309] on input "0" at bounding box center [1382, 310] width 119 height 26
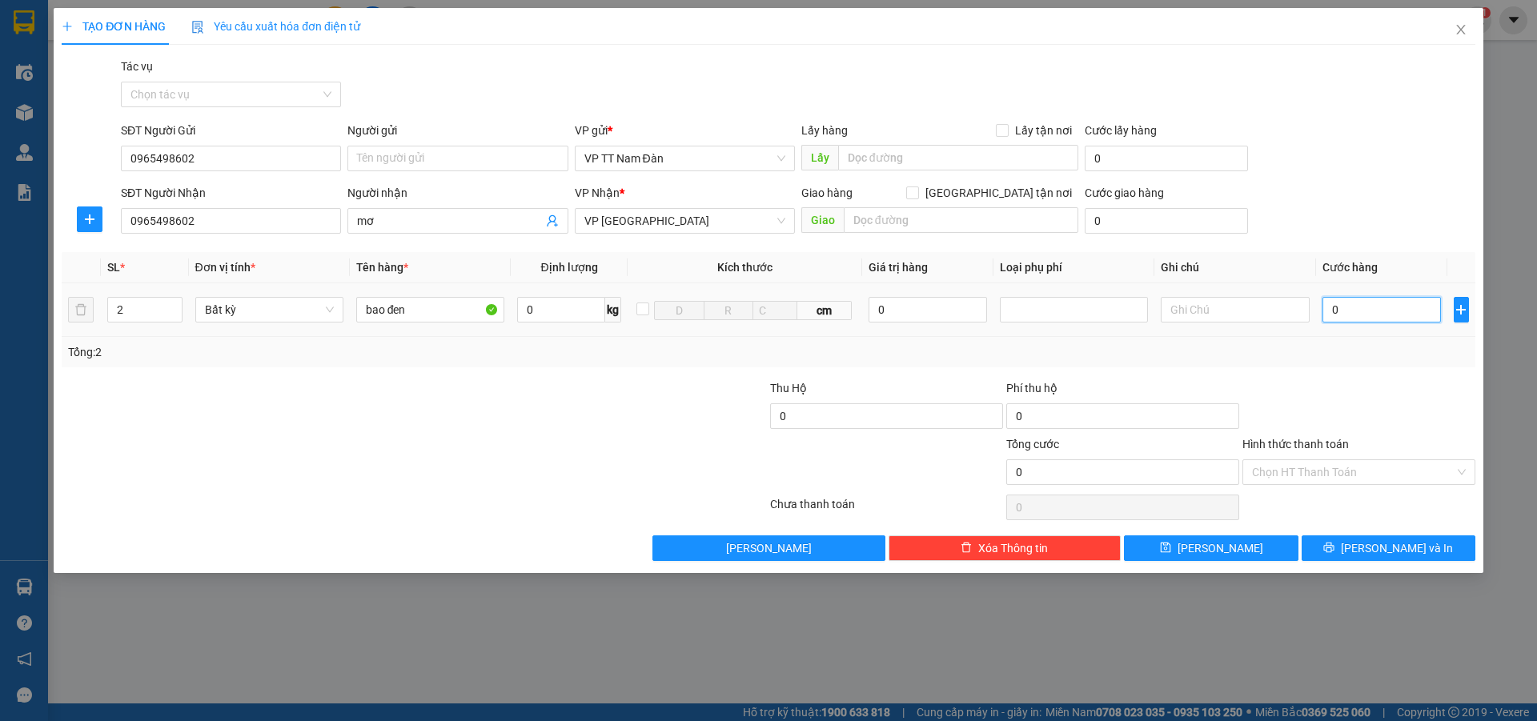
type input "2"
type input "20"
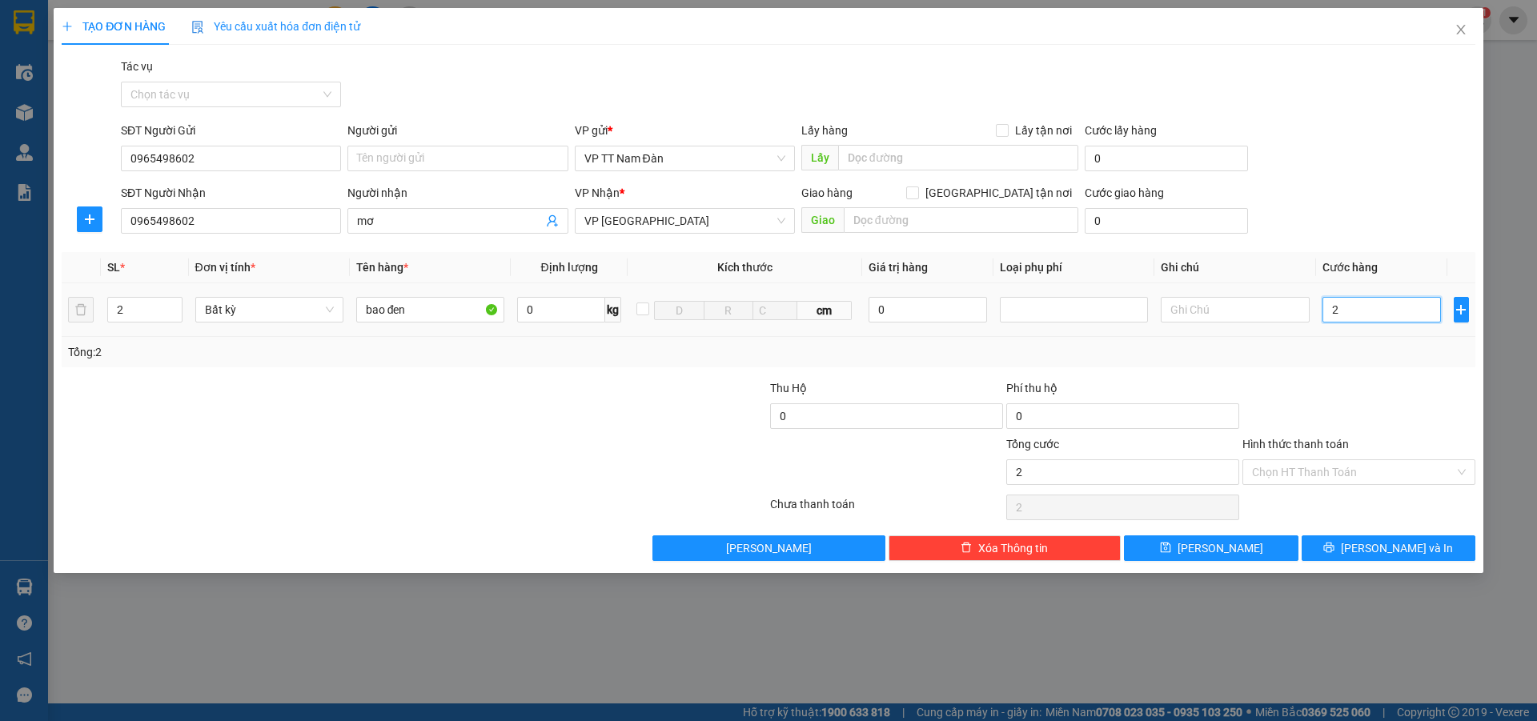
type input "20"
type input "200"
type input "2.000"
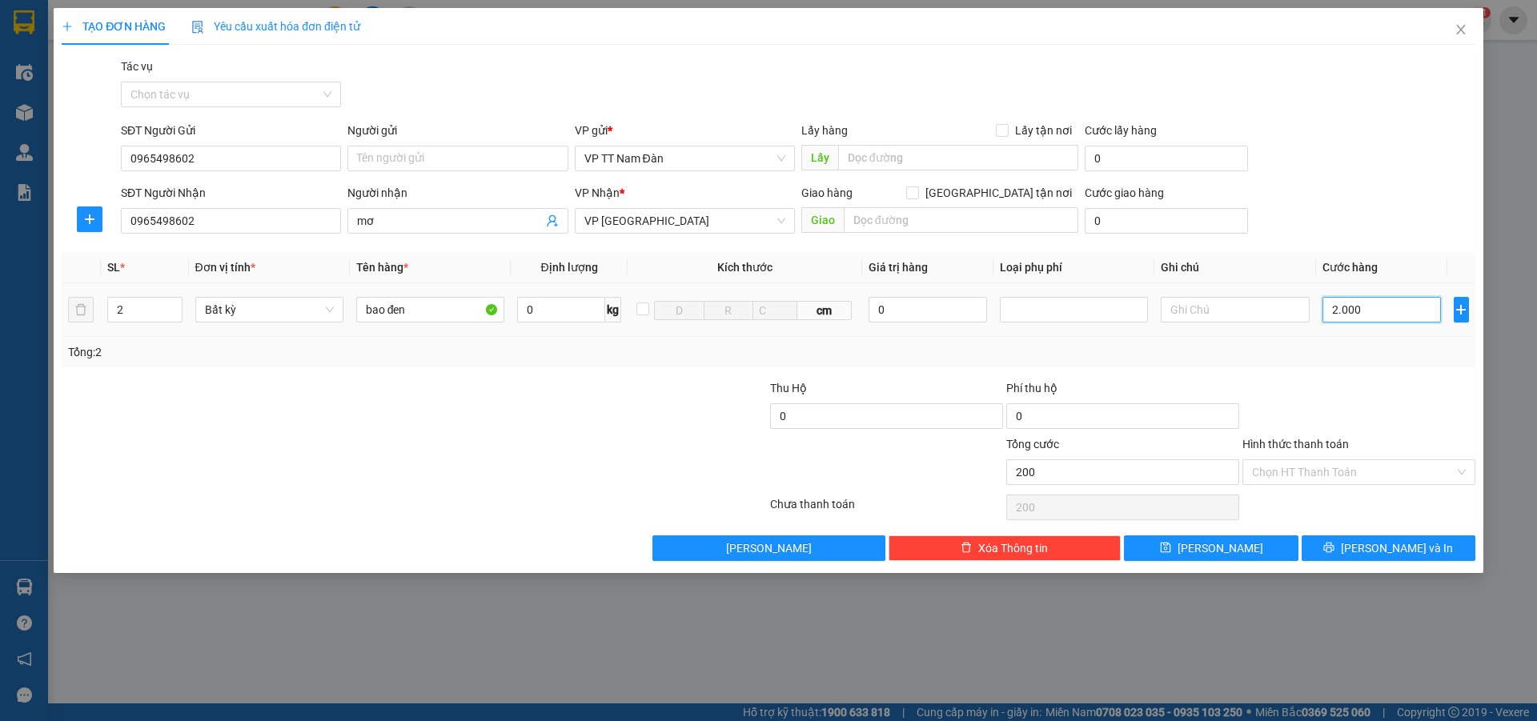
type input "2.000"
type input "20.000"
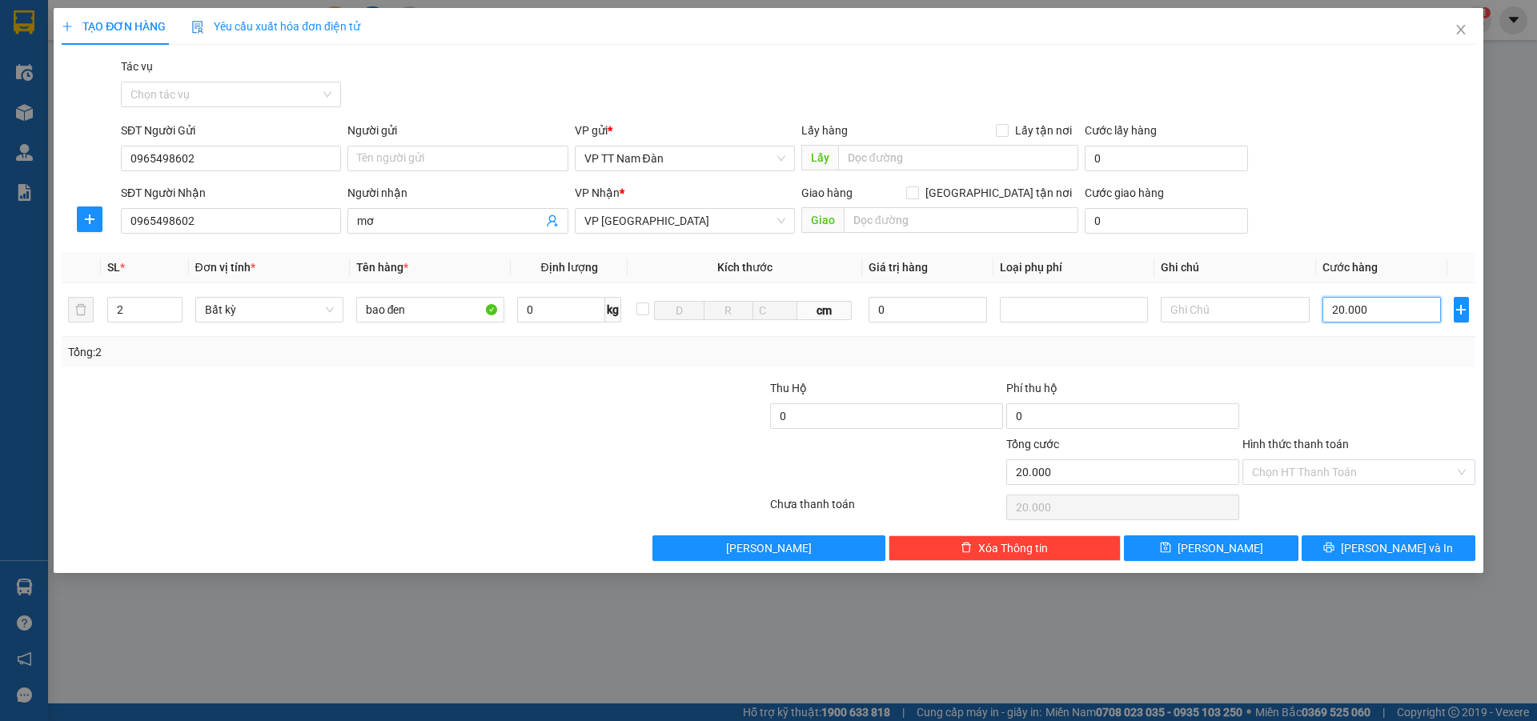
type input "200.000"
click at [1299, 472] on input "Hình thức thanh toán" at bounding box center [1353, 472] width 203 height 24
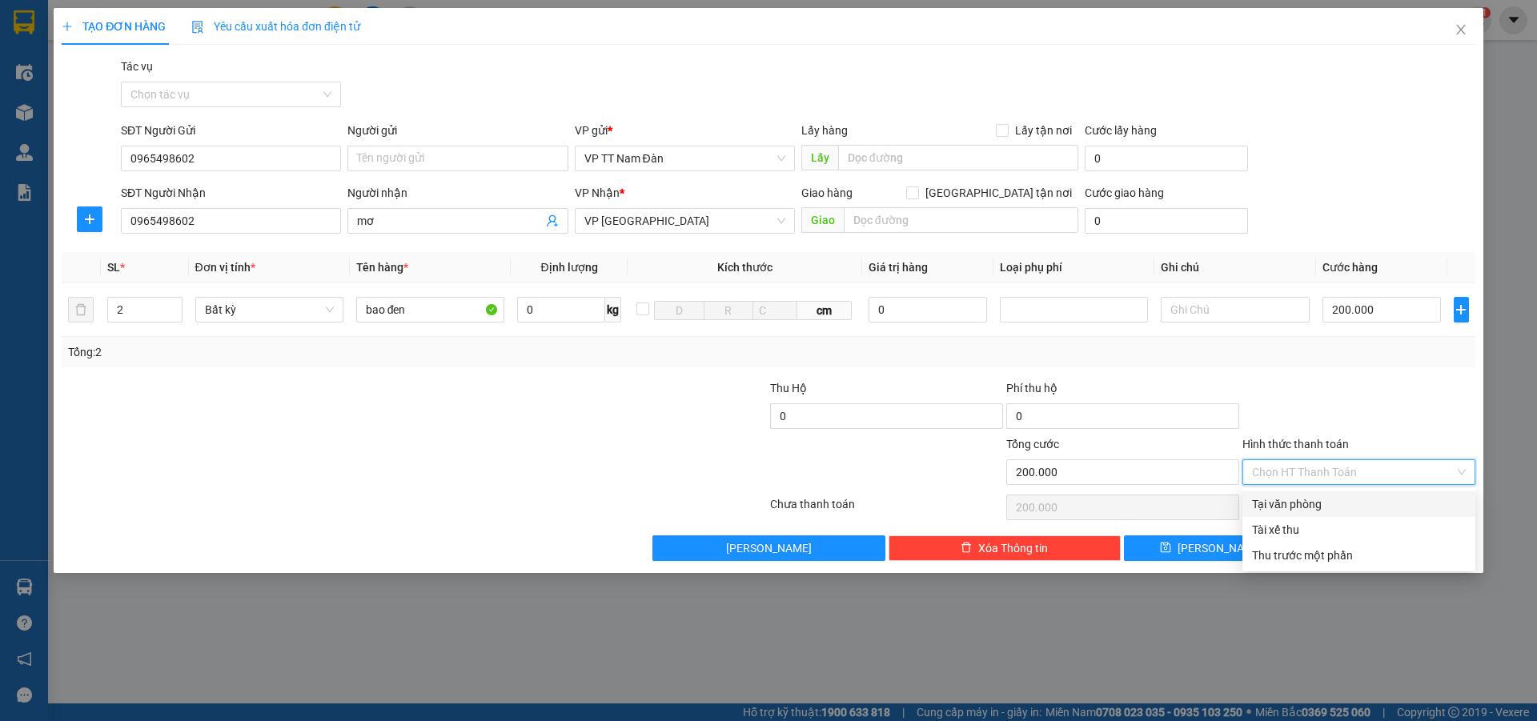
click at [1291, 504] on div "Tại văn phòng" at bounding box center [1359, 505] width 214 height 18
type input "0"
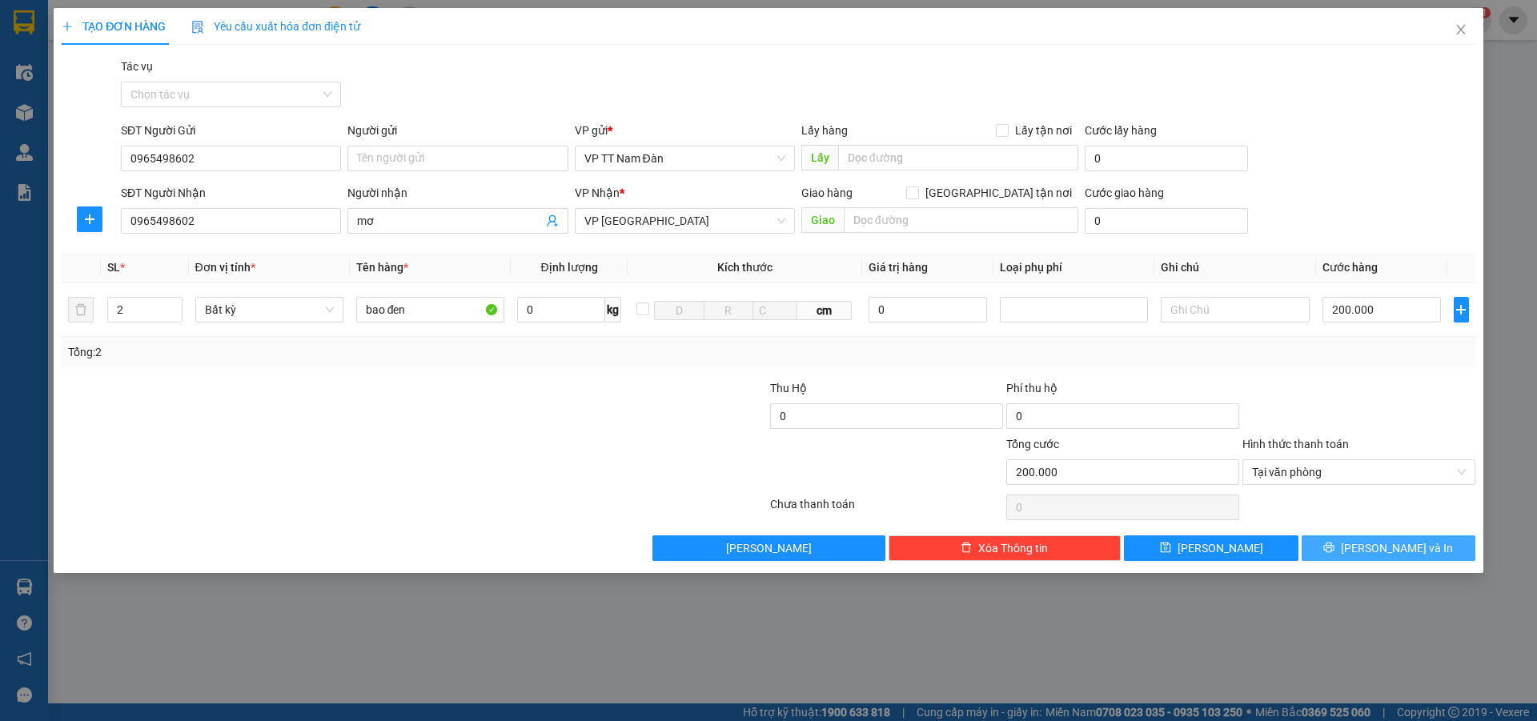
click at [1387, 552] on span "[PERSON_NAME] và In" at bounding box center [1397, 549] width 112 height 18
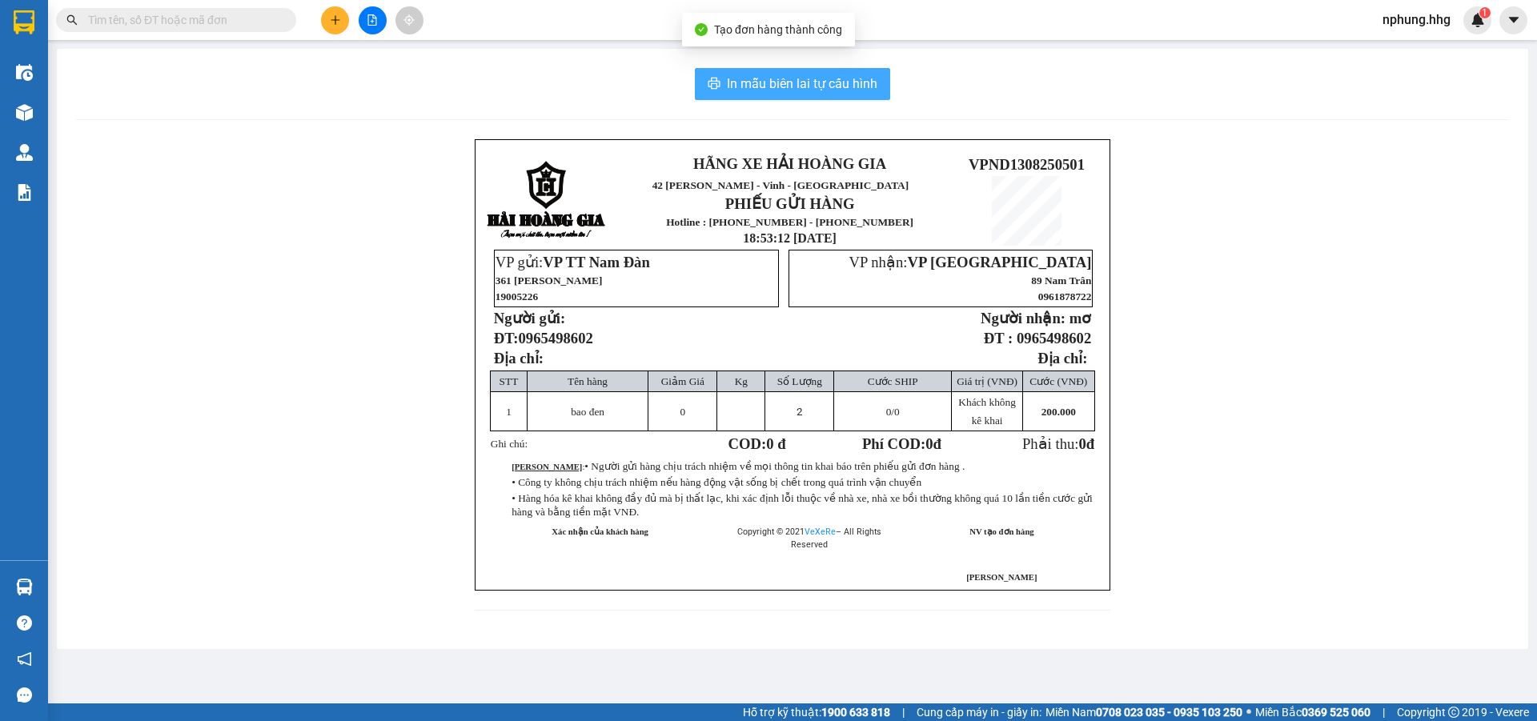
click at [777, 78] on span "In mẫu biên lai tự cấu hình" at bounding box center [802, 84] width 151 height 20
